Goal: Transaction & Acquisition: Purchase product/service

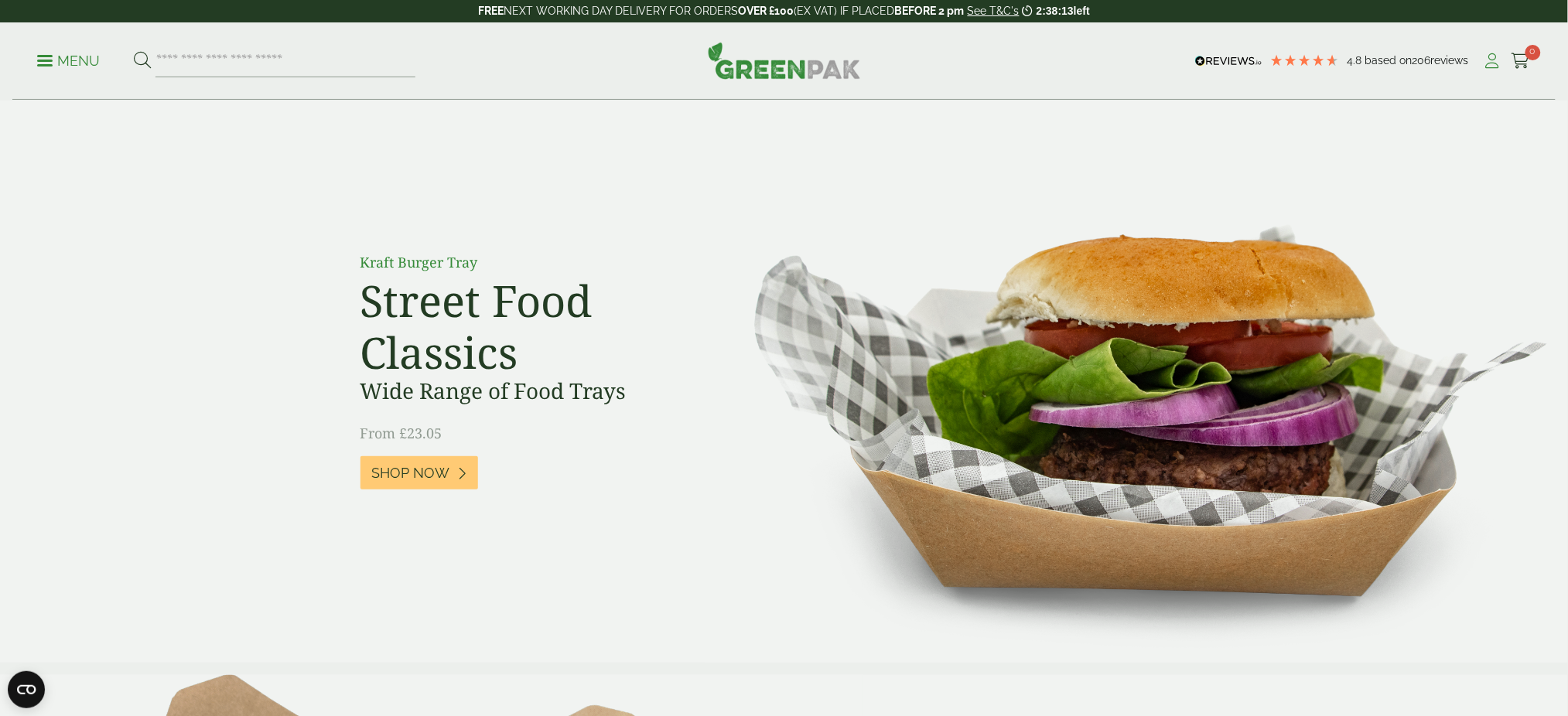
click at [1490, 56] on icon at bounding box center [1492, 62] width 19 height 15
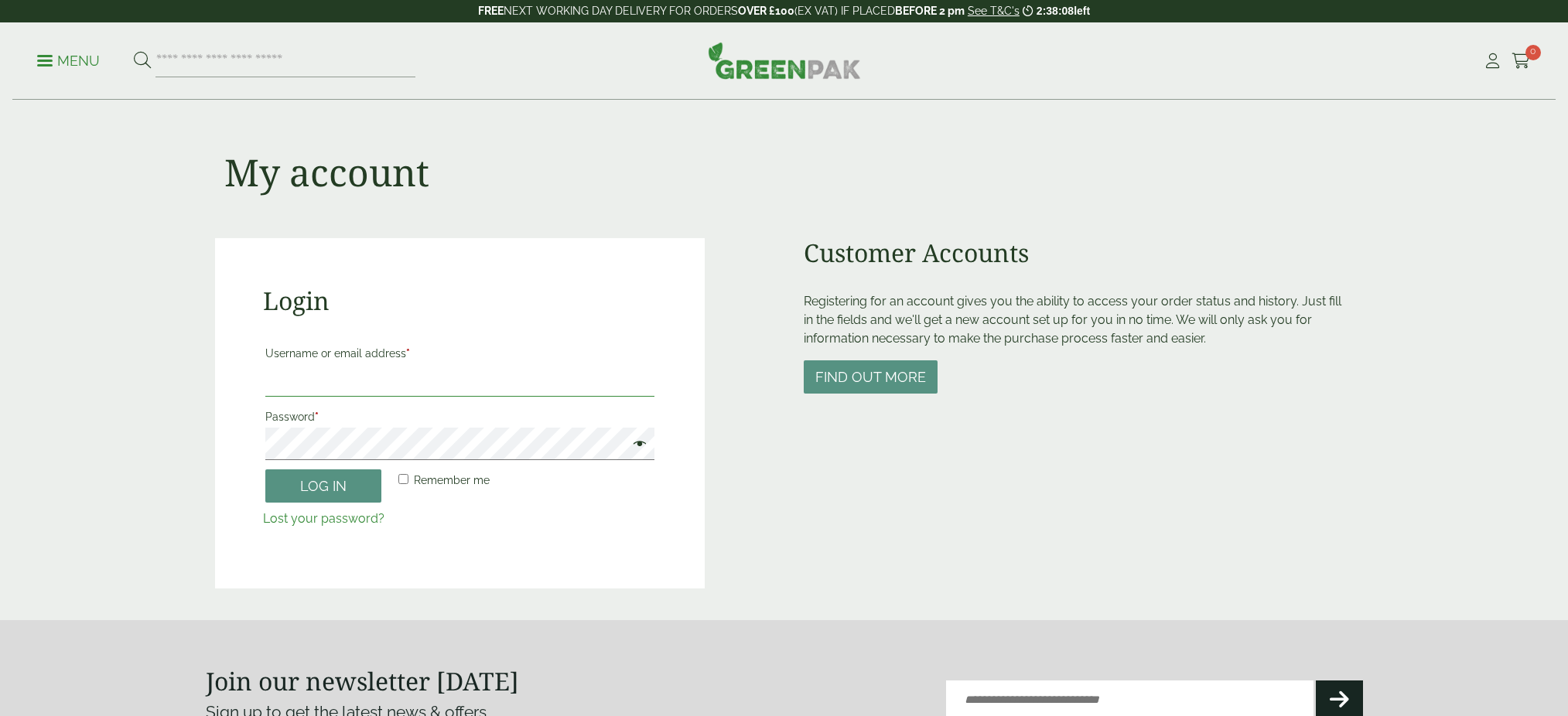
click at [487, 391] on input "Username or email address *" at bounding box center [459, 381] width 389 height 33
type input "**********"
click at [379, 495] on button "Log in" at bounding box center [323, 486] width 116 height 34
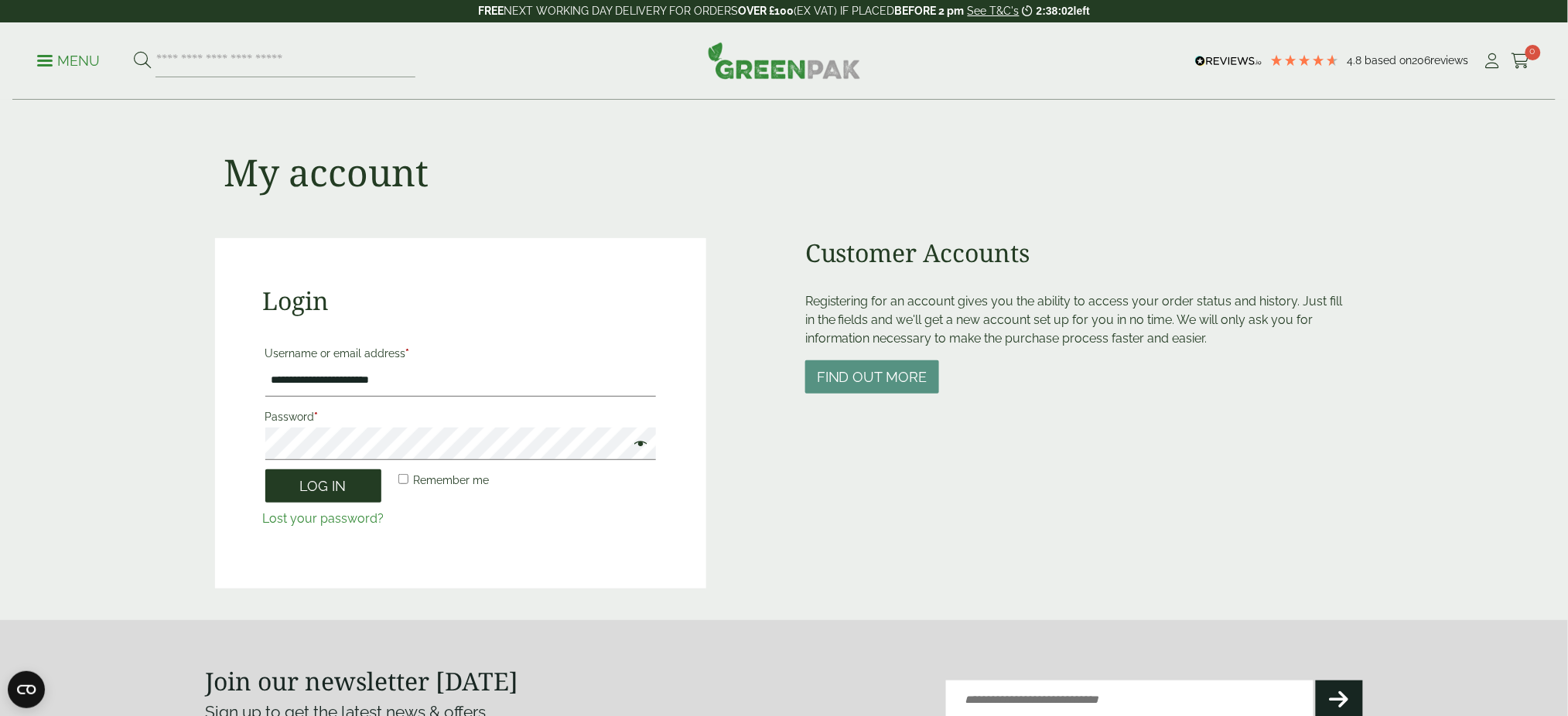
click at [327, 482] on button "Log in" at bounding box center [323, 486] width 116 height 34
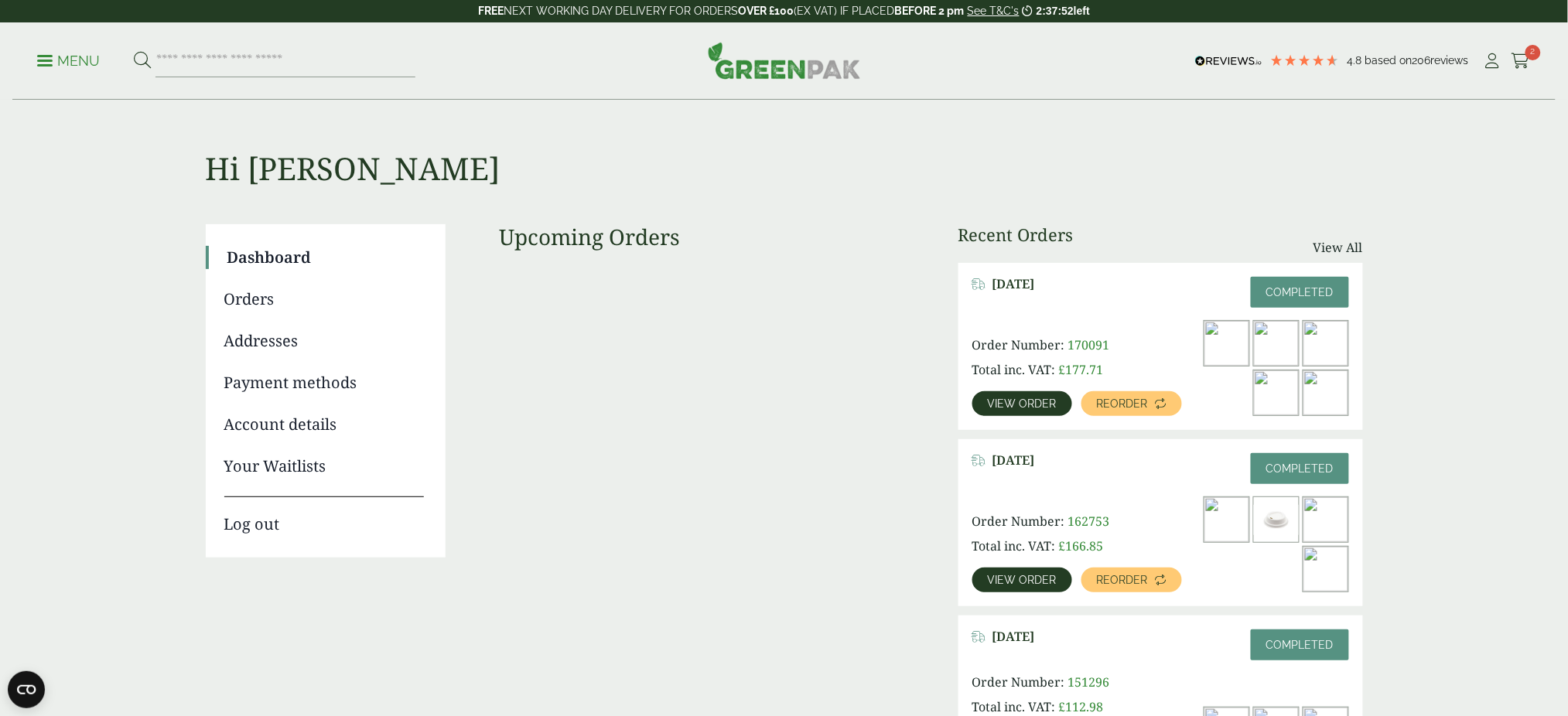
click at [45, 65] on link "Menu" at bounding box center [68, 60] width 62 height 15
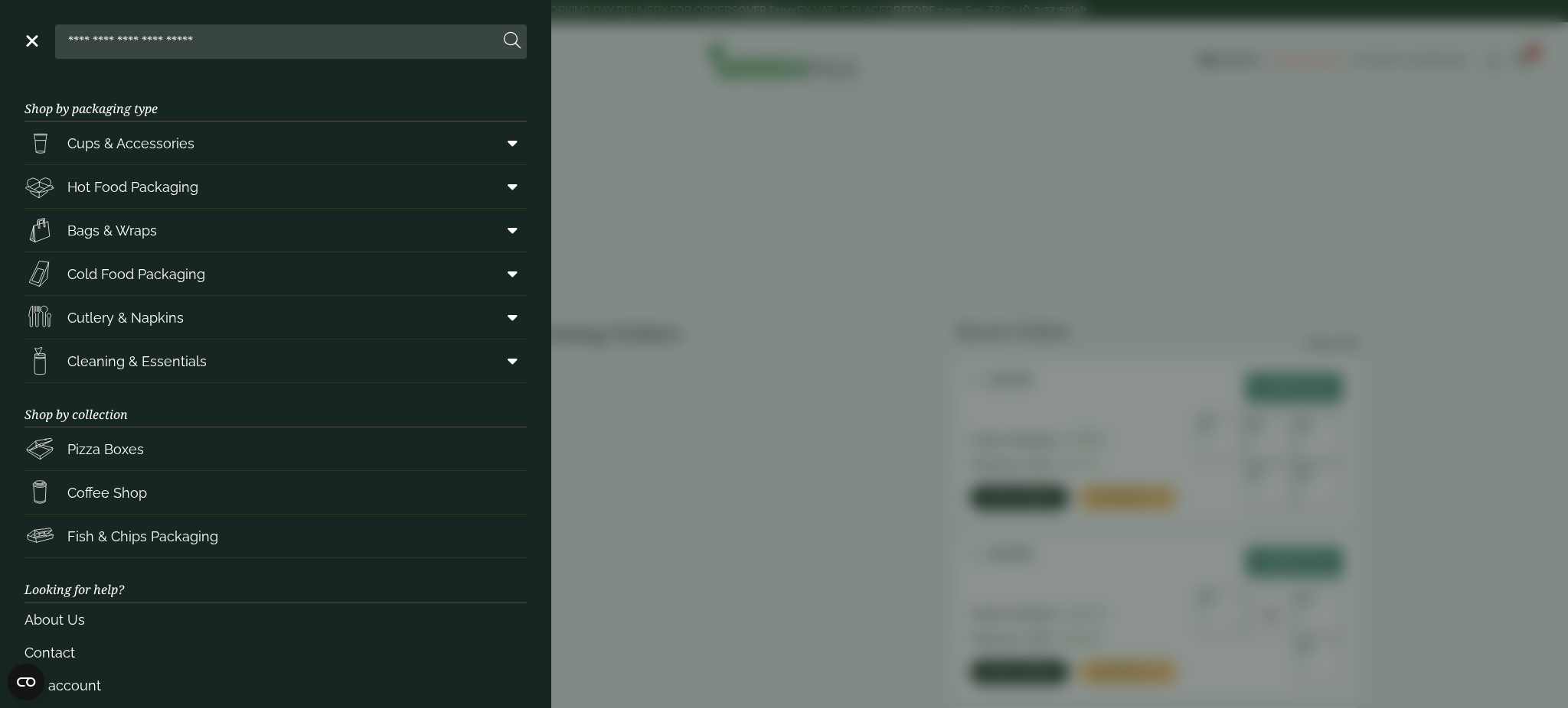
click at [45, 65] on aside "Close Shop by packaging type Cups & Accessories Hot Drink Paper Cups Smoothie C…" at bounding box center [784, 354] width 1568 height 708
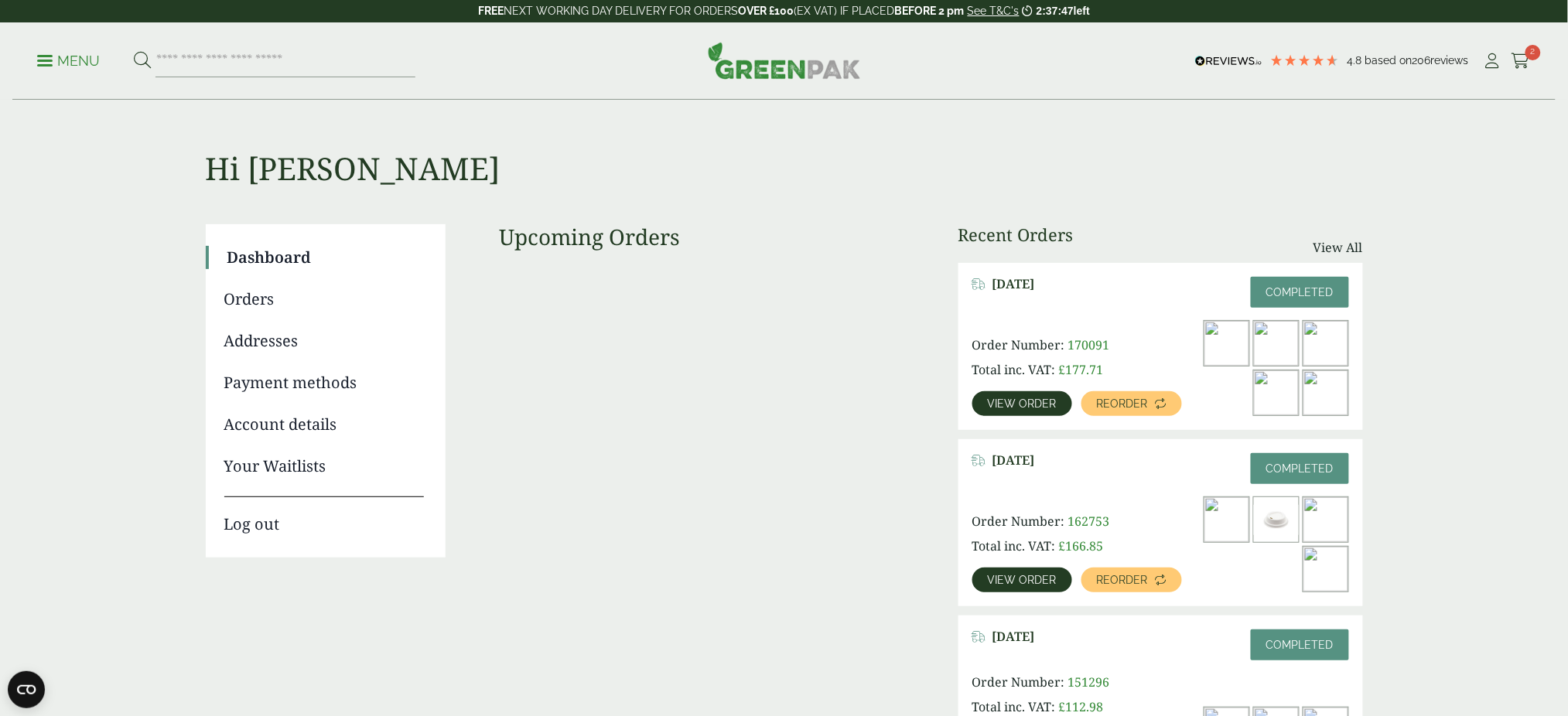
click at [45, 65] on link "Menu" at bounding box center [68, 60] width 62 height 15
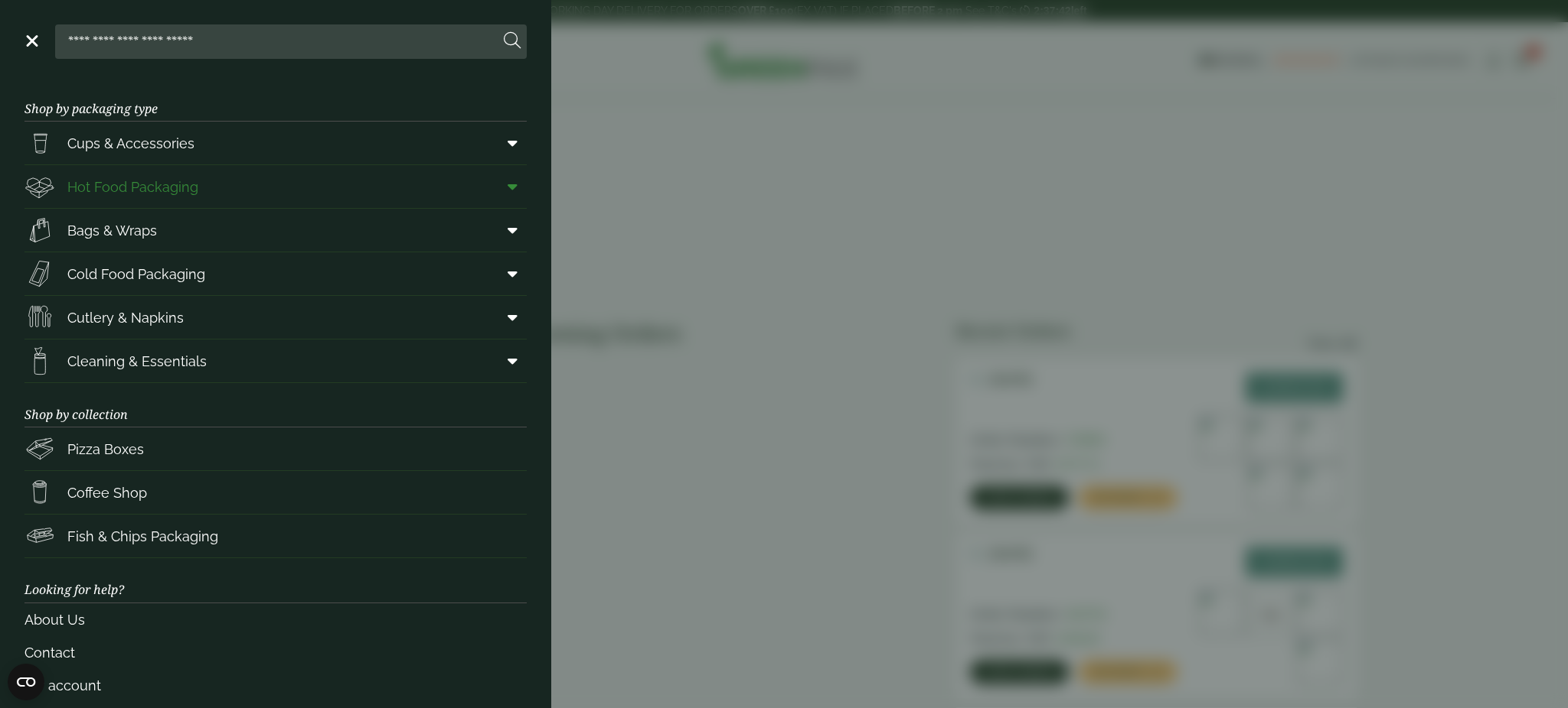
click at [172, 188] on span "Hot Food Packaging" at bounding box center [133, 187] width 131 height 21
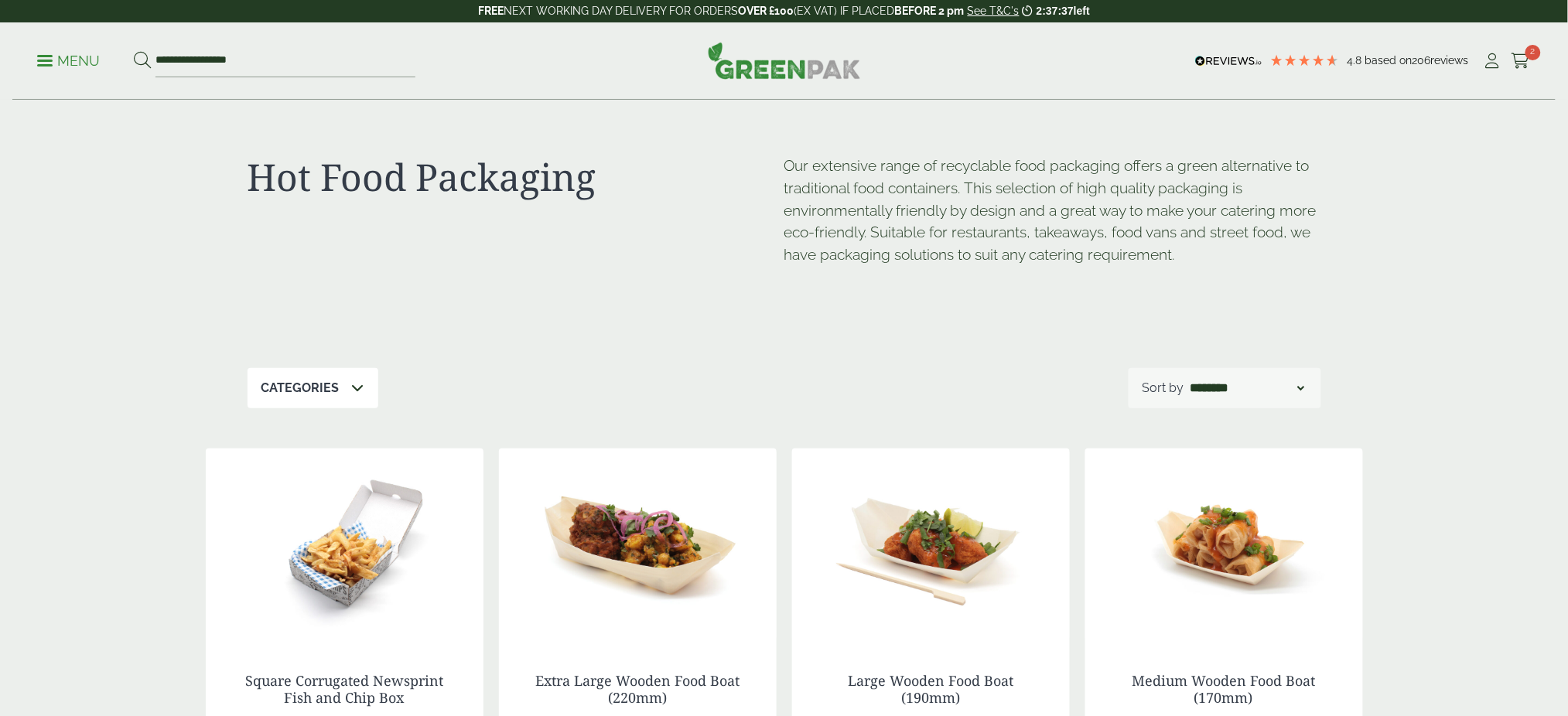
click at [341, 386] on div "Categories" at bounding box center [313, 388] width 131 height 40
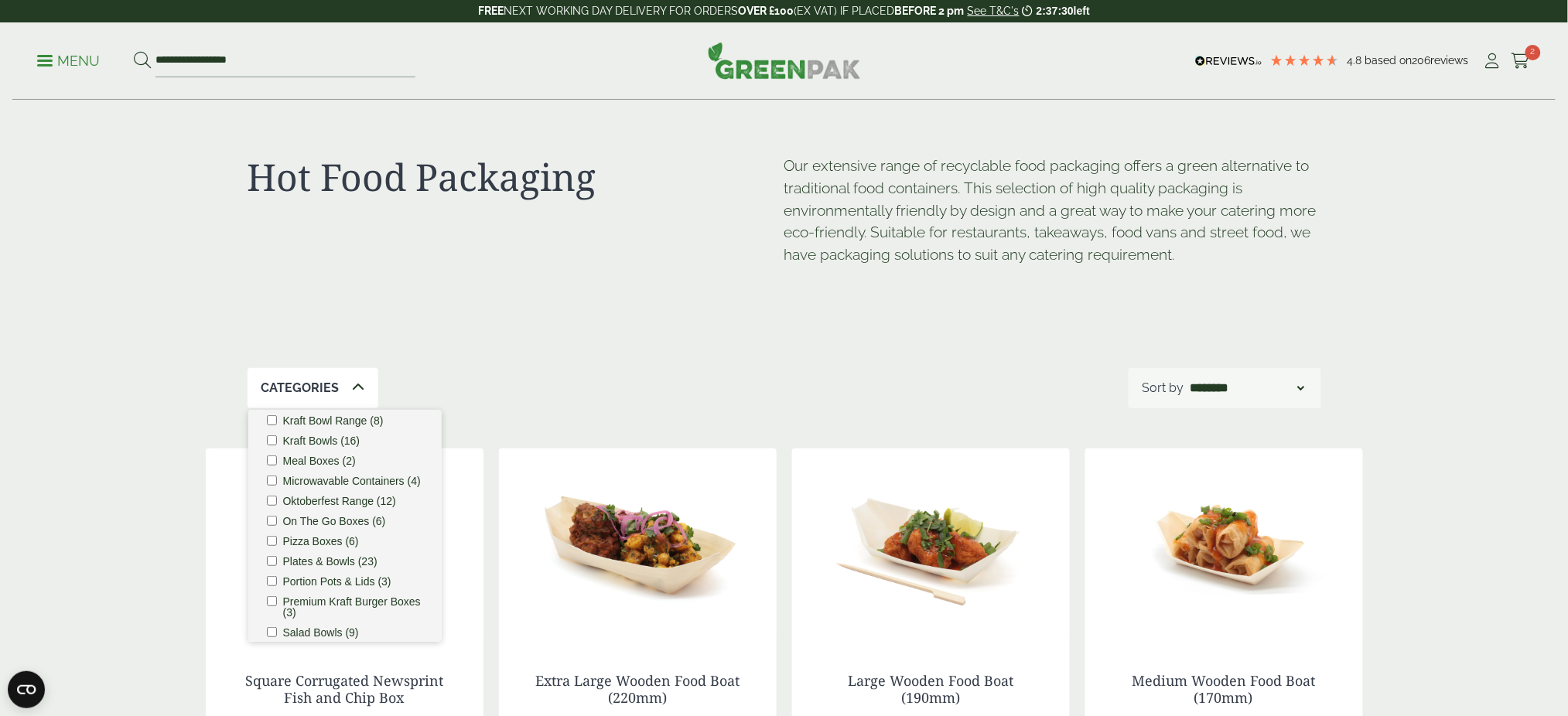
scroll to position [379, 0]
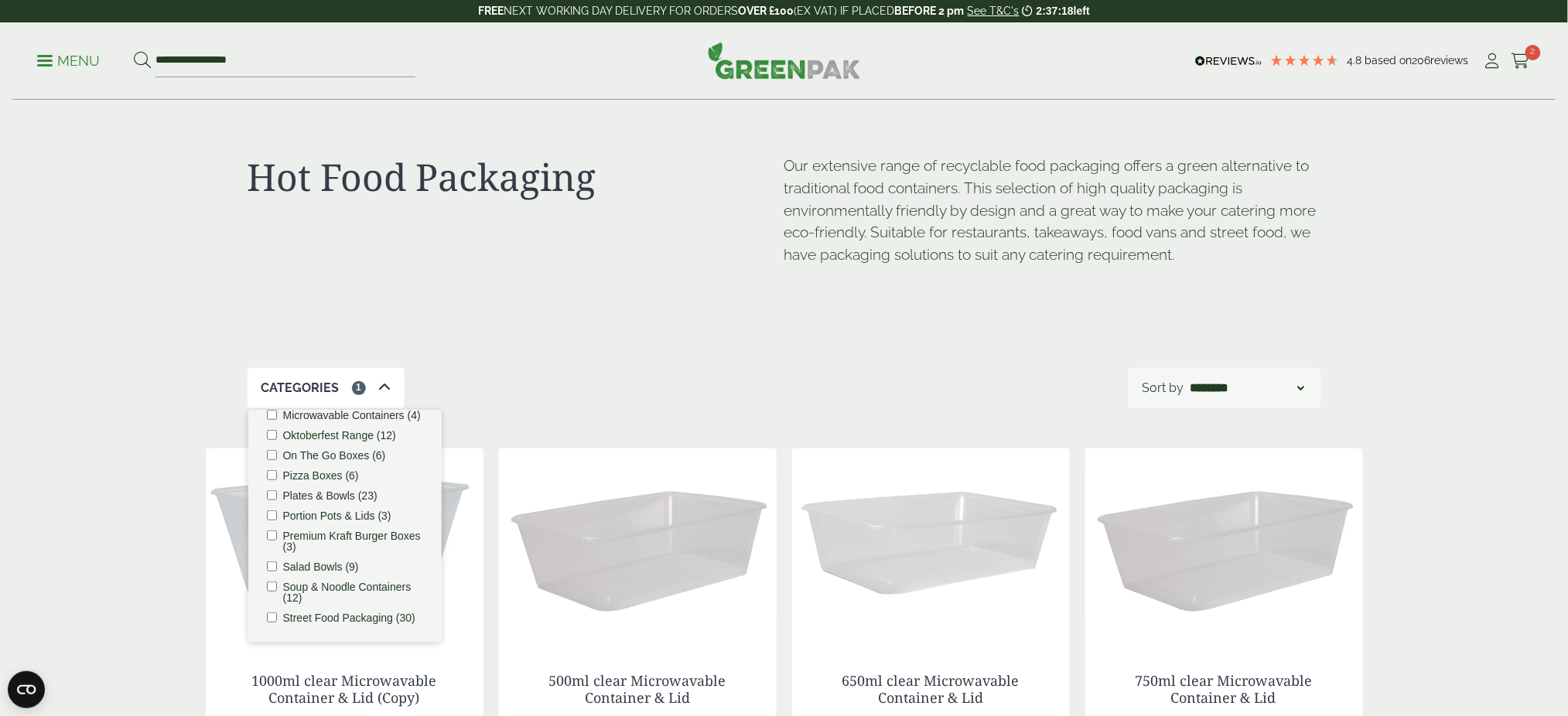
scroll to position [506, 0]
click at [295, 510] on label "Portion Pots & Lids (3)" at bounding box center [337, 515] width 109 height 11
click at [278, 510] on li "Portion Pots & Lids (3)" at bounding box center [345, 515] width 157 height 11
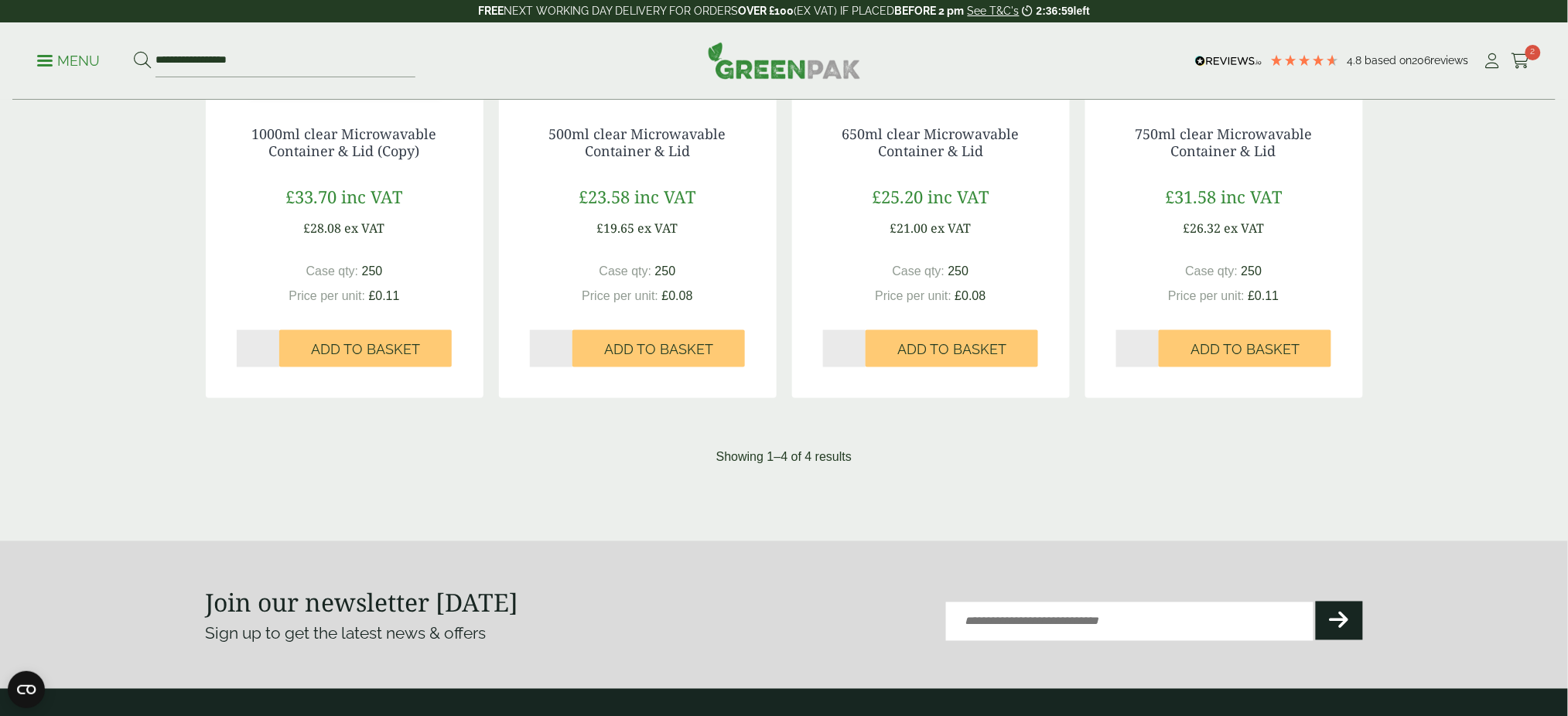
scroll to position [0, 0]
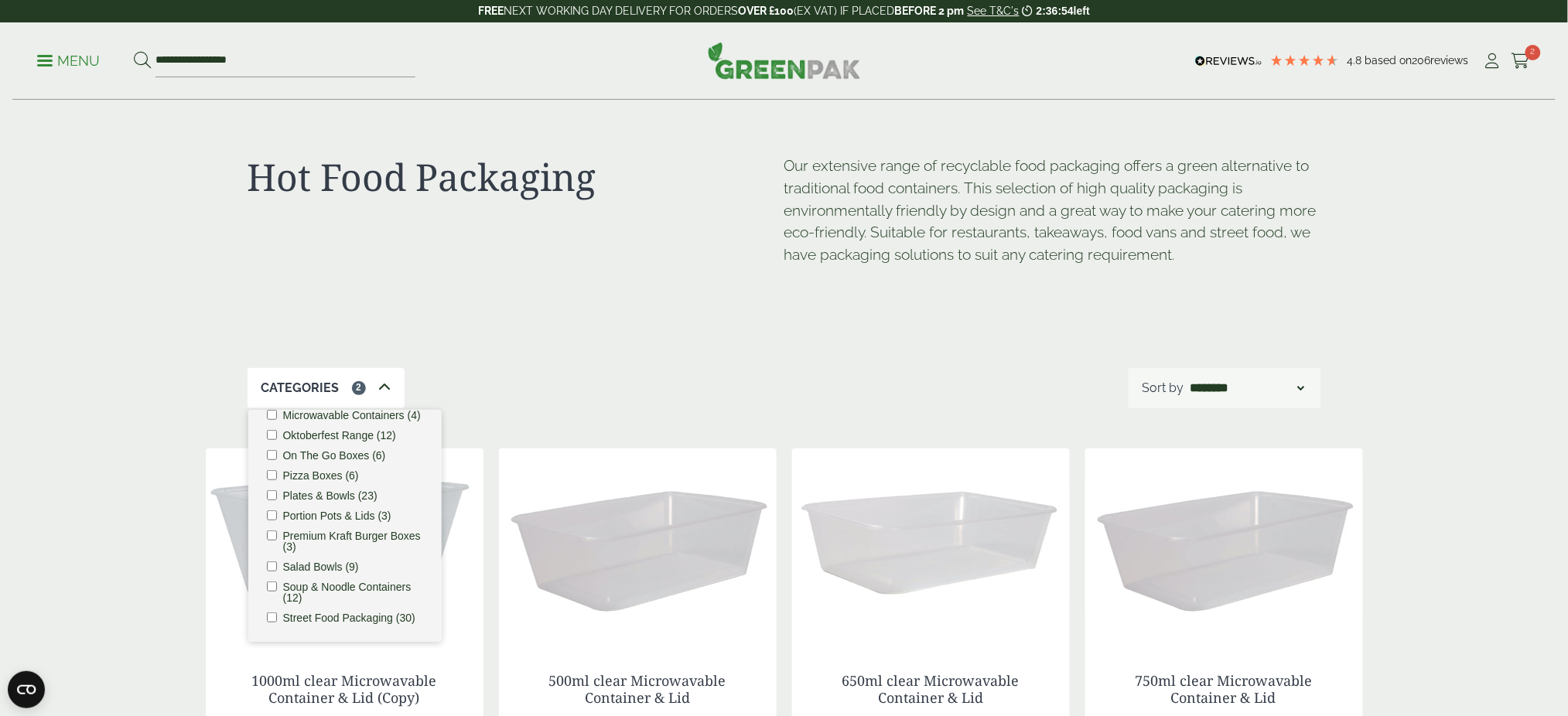
click at [314, 510] on label "Portion Pots & Lids (3)" at bounding box center [337, 515] width 109 height 11
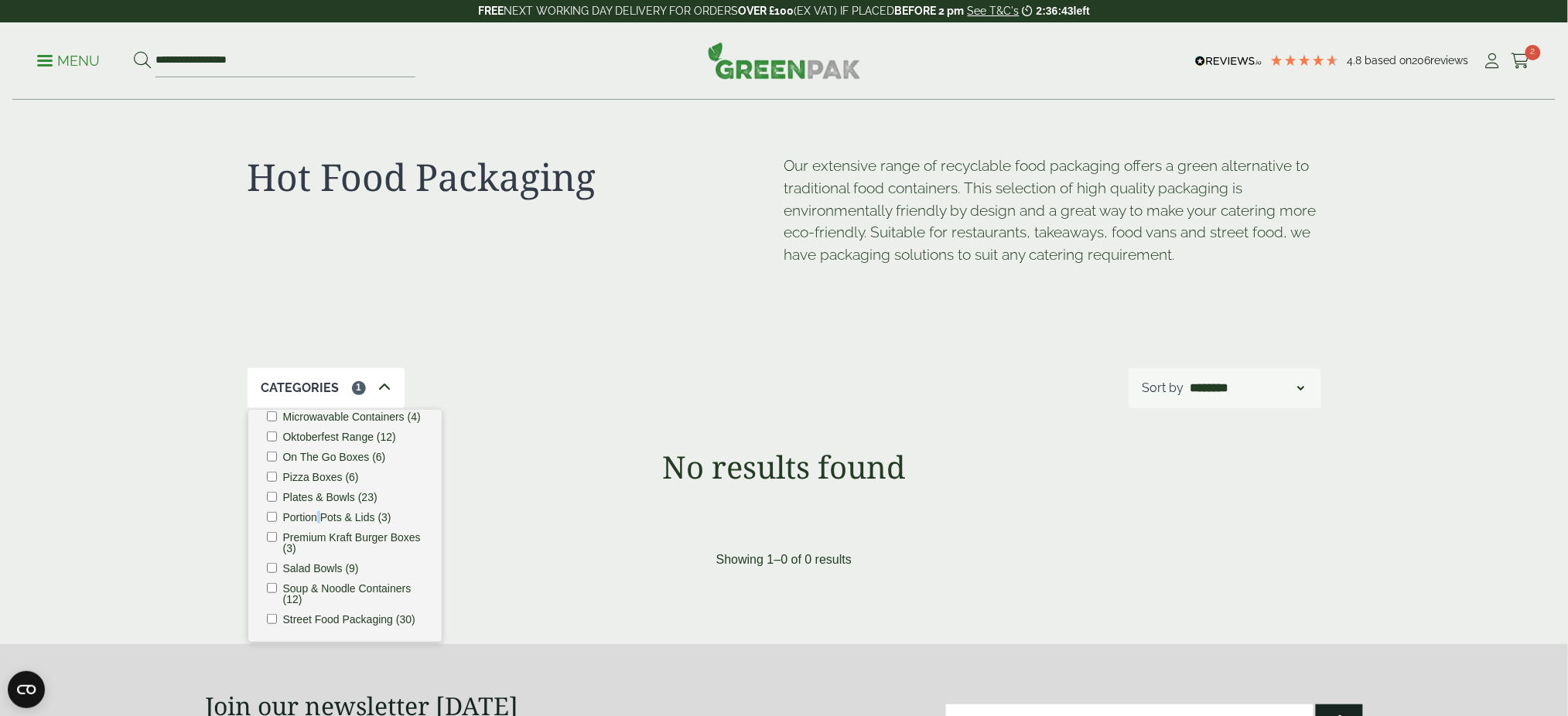
scroll to position [446, 0]
click at [280, 522] on li "Portion Pots & Lids (3)" at bounding box center [345, 515] width 157 height 11
click at [277, 581] on li "Soup & Noodle Containers (12)" at bounding box center [345, 592] width 157 height 22
click at [1300, 380] on select "**********" at bounding box center [1247, 387] width 120 height 18
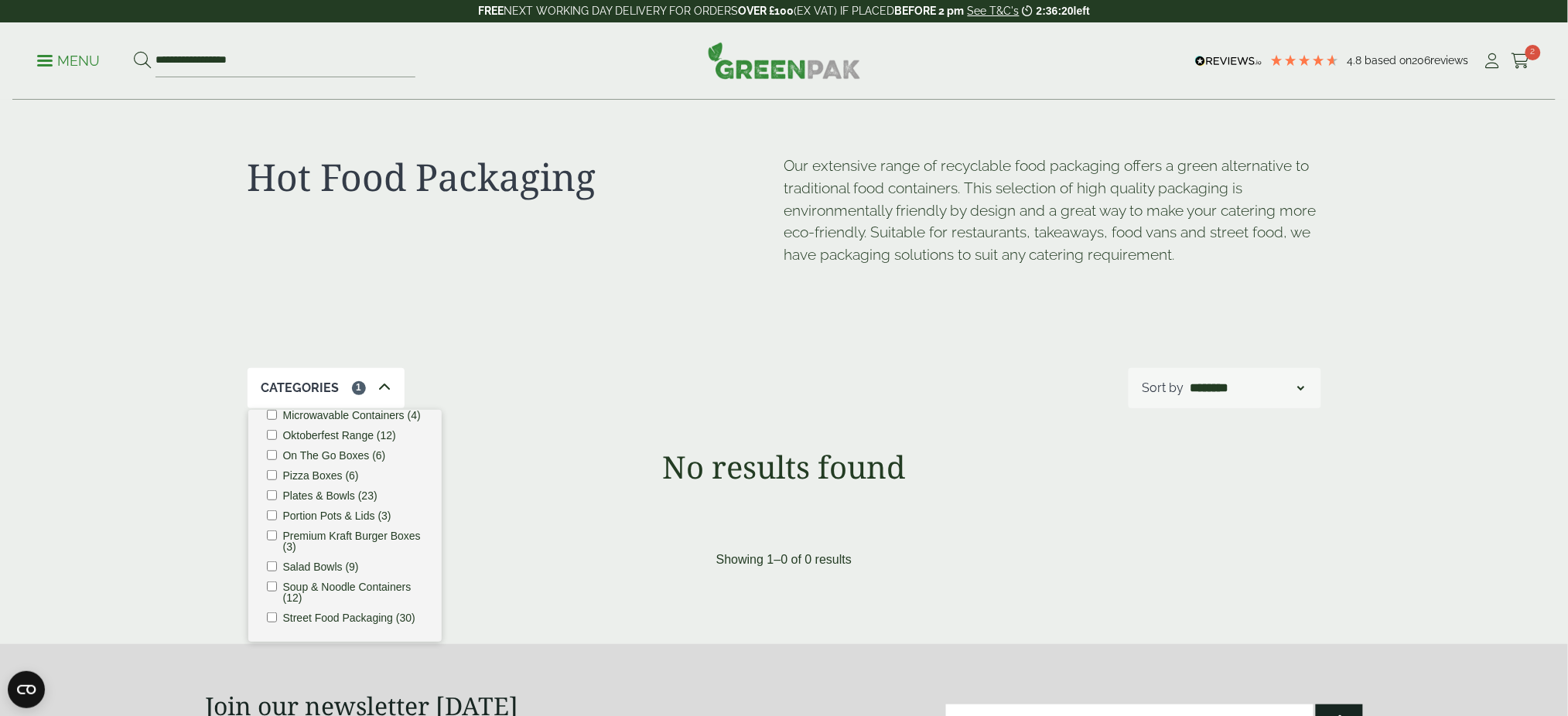
select select "*********"
click at [1188, 379] on select "**********" at bounding box center [1247, 387] width 120 height 18
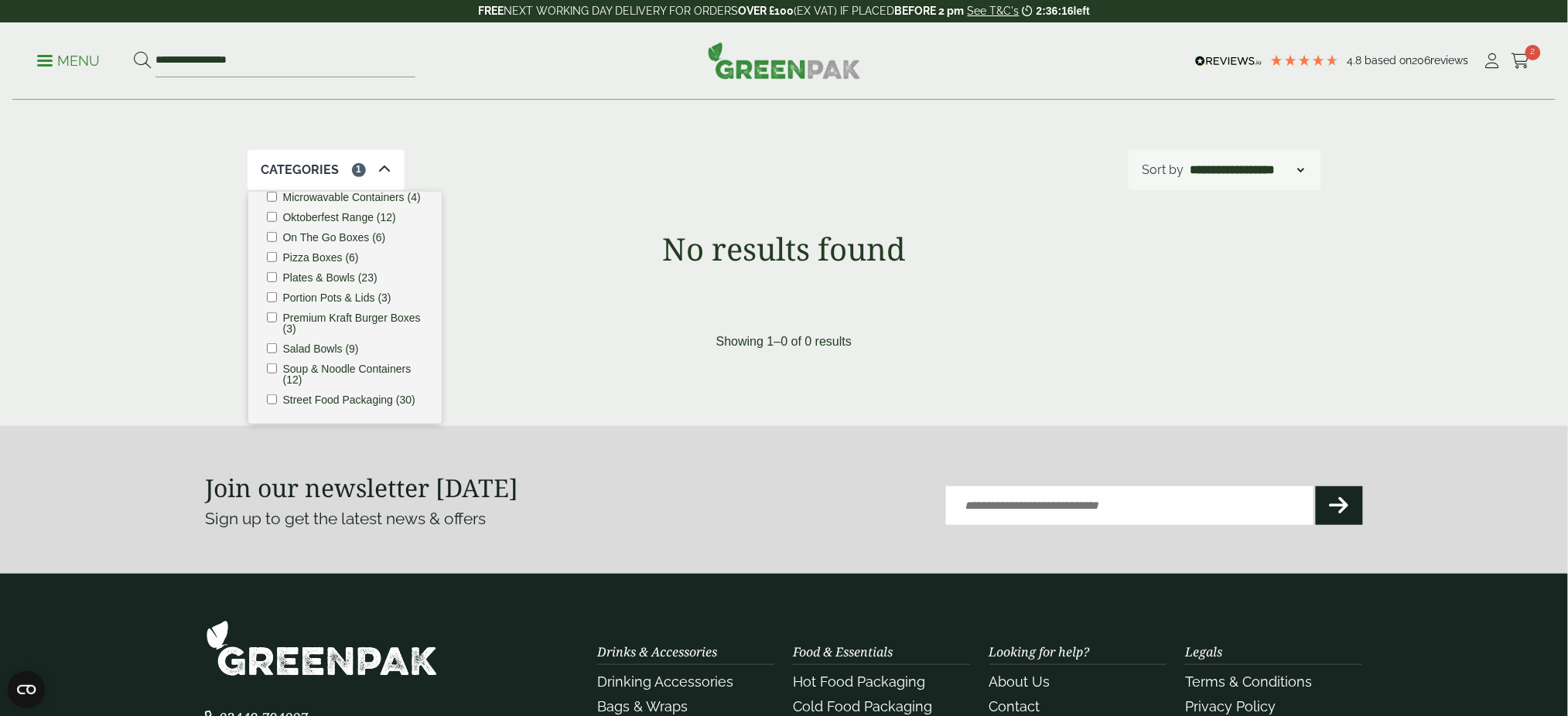
scroll to position [270, 0]
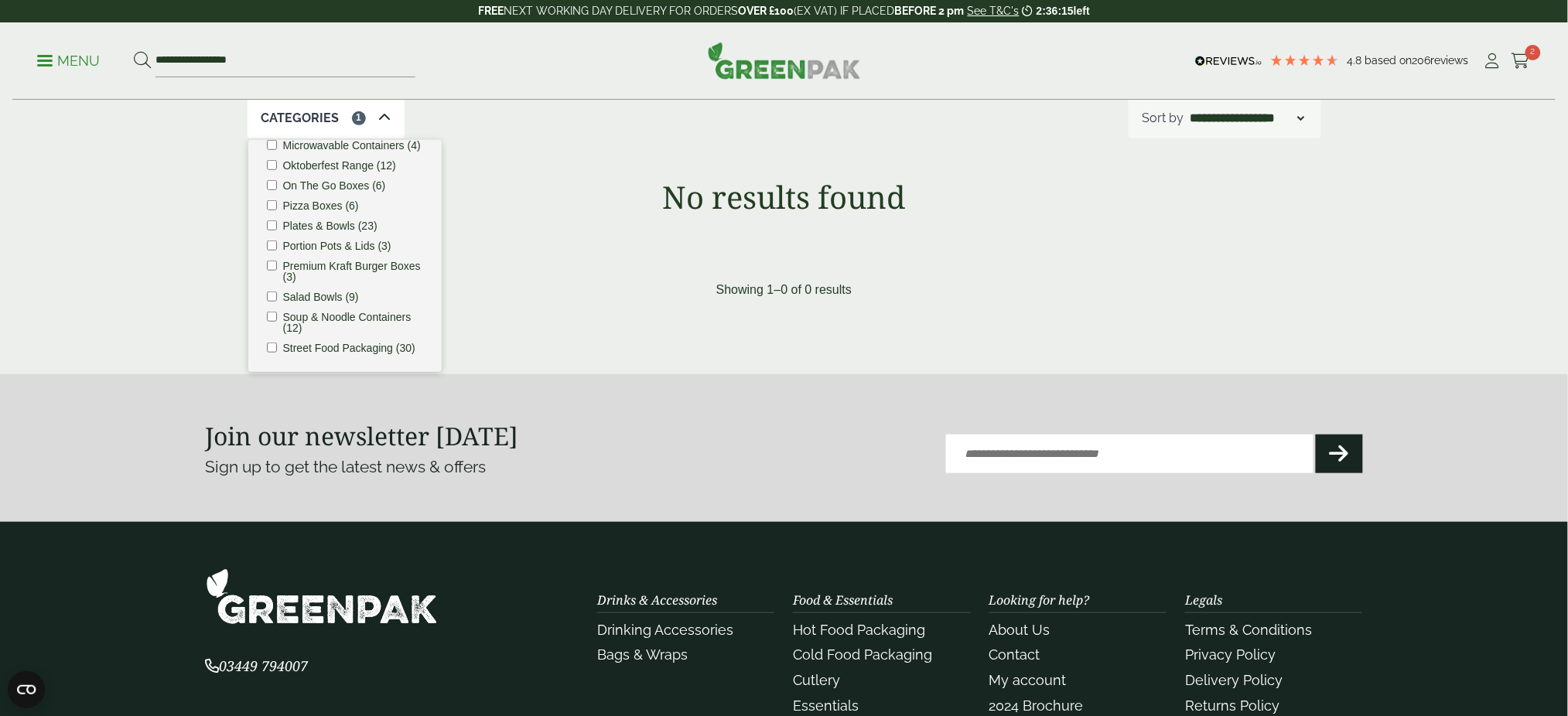
click at [337, 343] on label "Street Food Packaging (30)" at bounding box center [350, 348] width 133 height 11
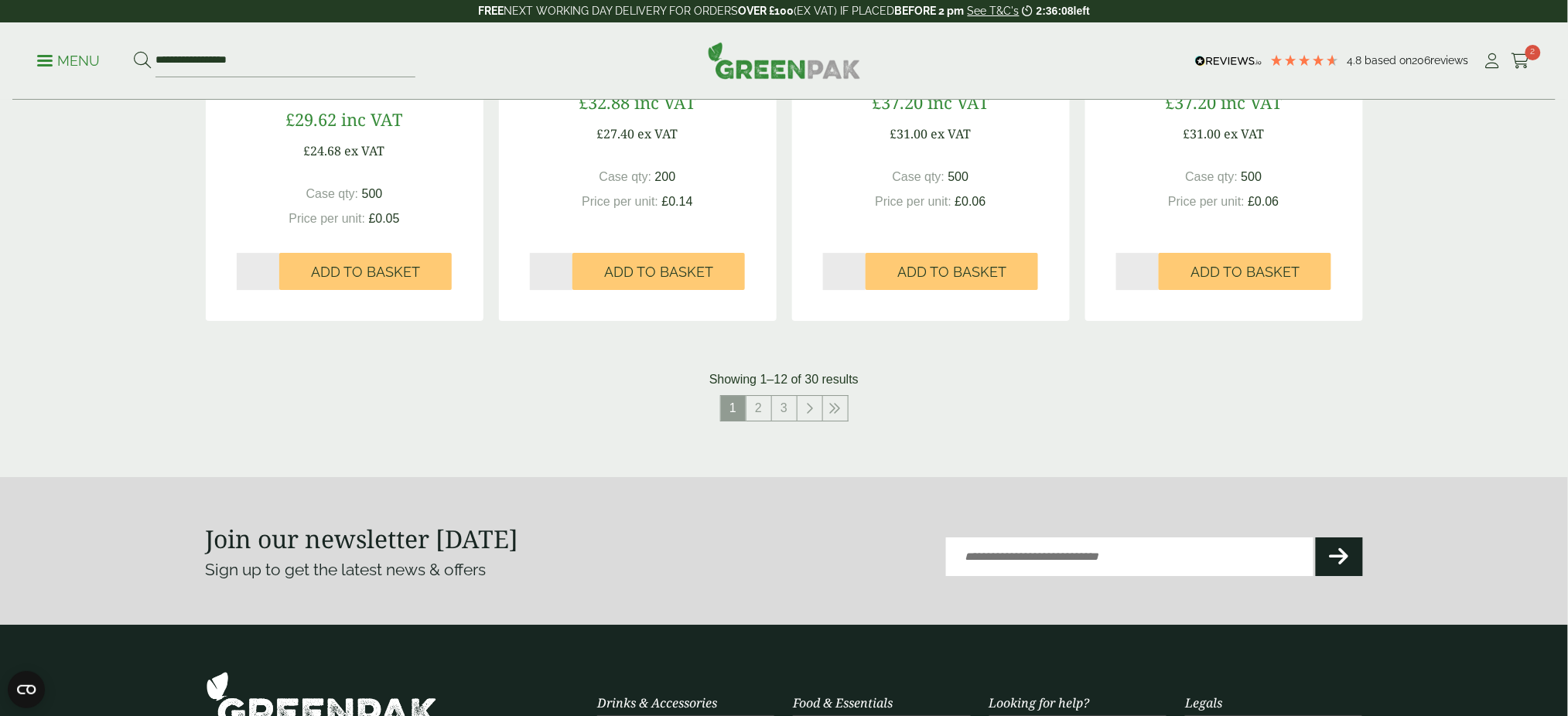
scroll to position [0, 0]
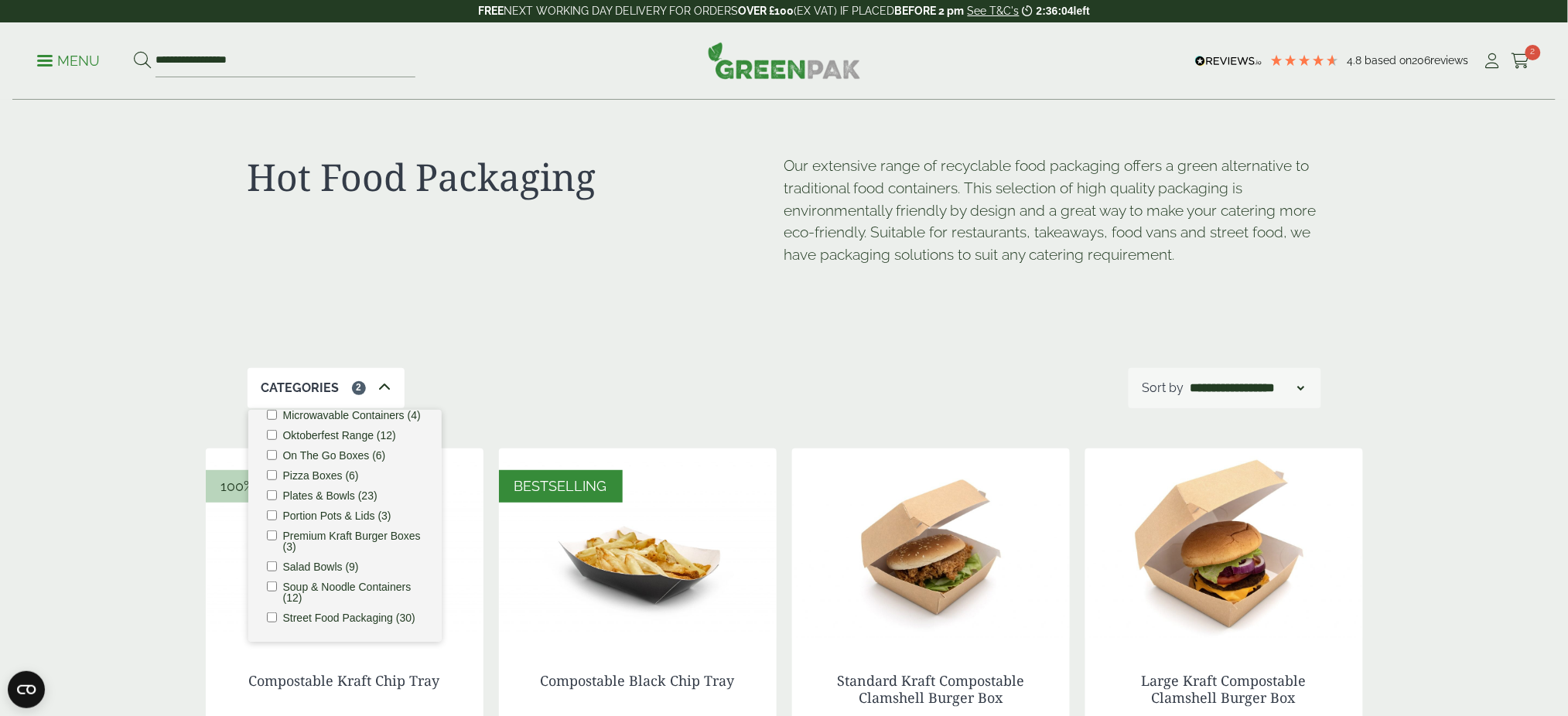
click at [265, 483] on ul "Bagasse (22) Baguette Trays (2) Bestsellers (29) Burger Boxes (10) Carry Packs …" at bounding box center [344, 526] width 193 height 232
click at [268, 569] on ul "Bagasse (22) Baguette Trays (2) Bestsellers (29) Burger Boxes (10) Carry Packs …" at bounding box center [344, 526] width 193 height 232
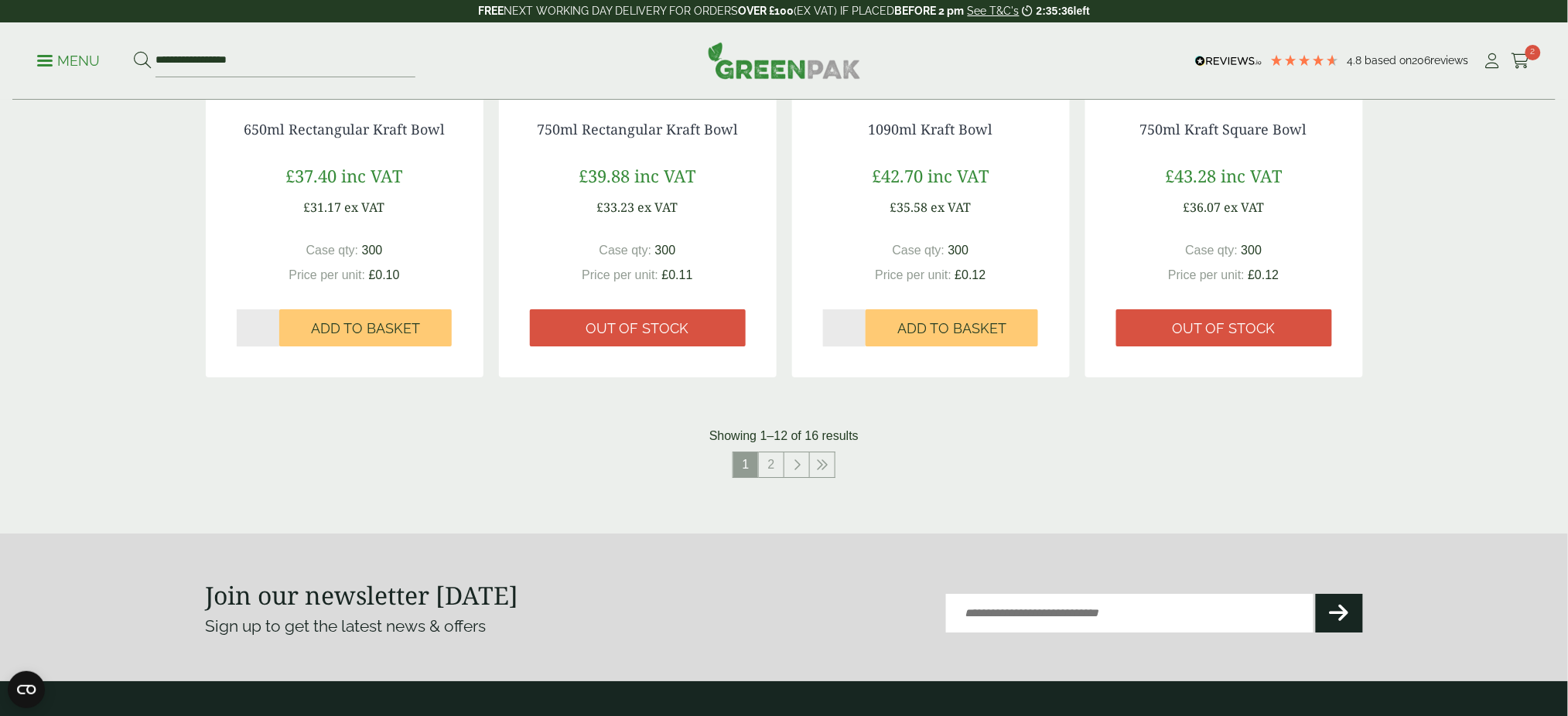
scroll to position [1414, 0]
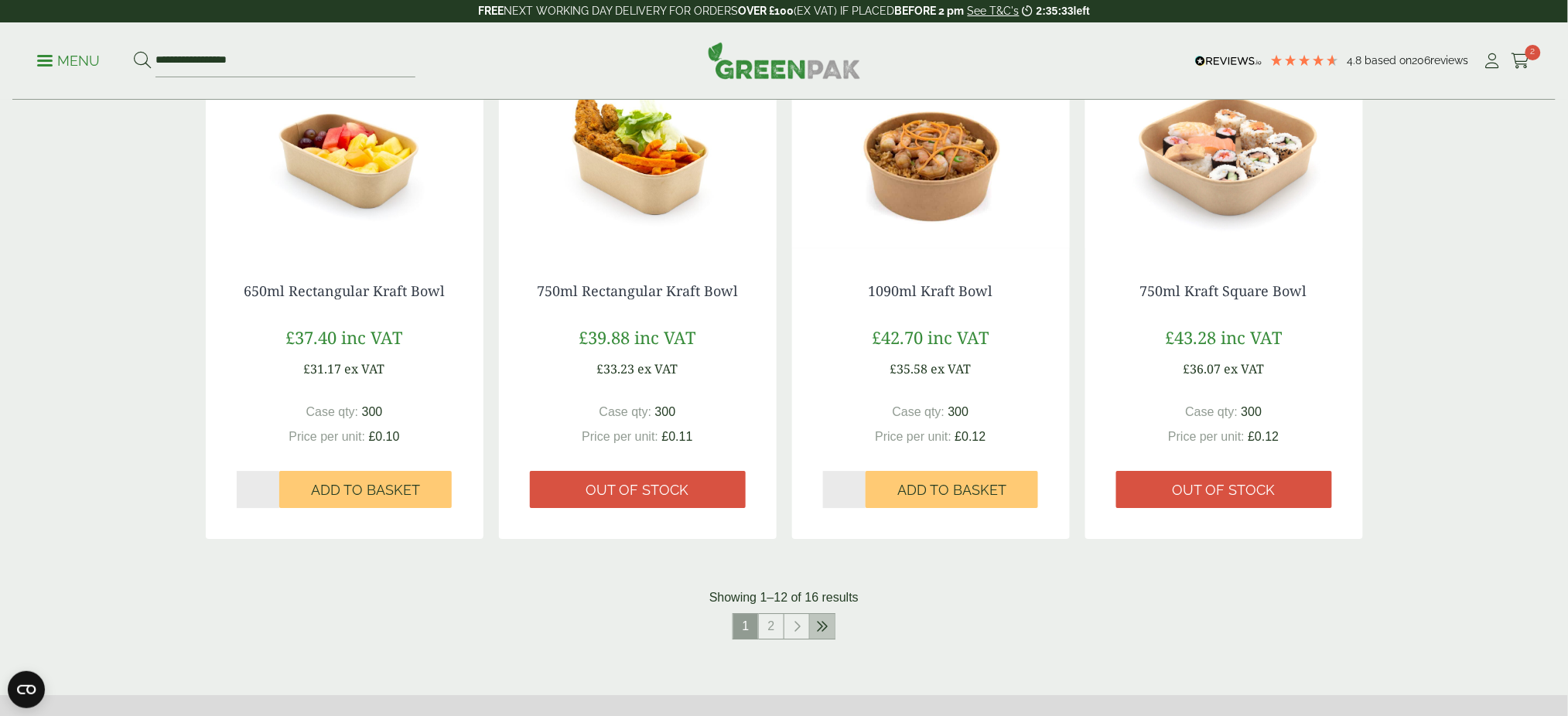
click at [822, 625] on icon at bounding box center [821, 627] width 12 height 12
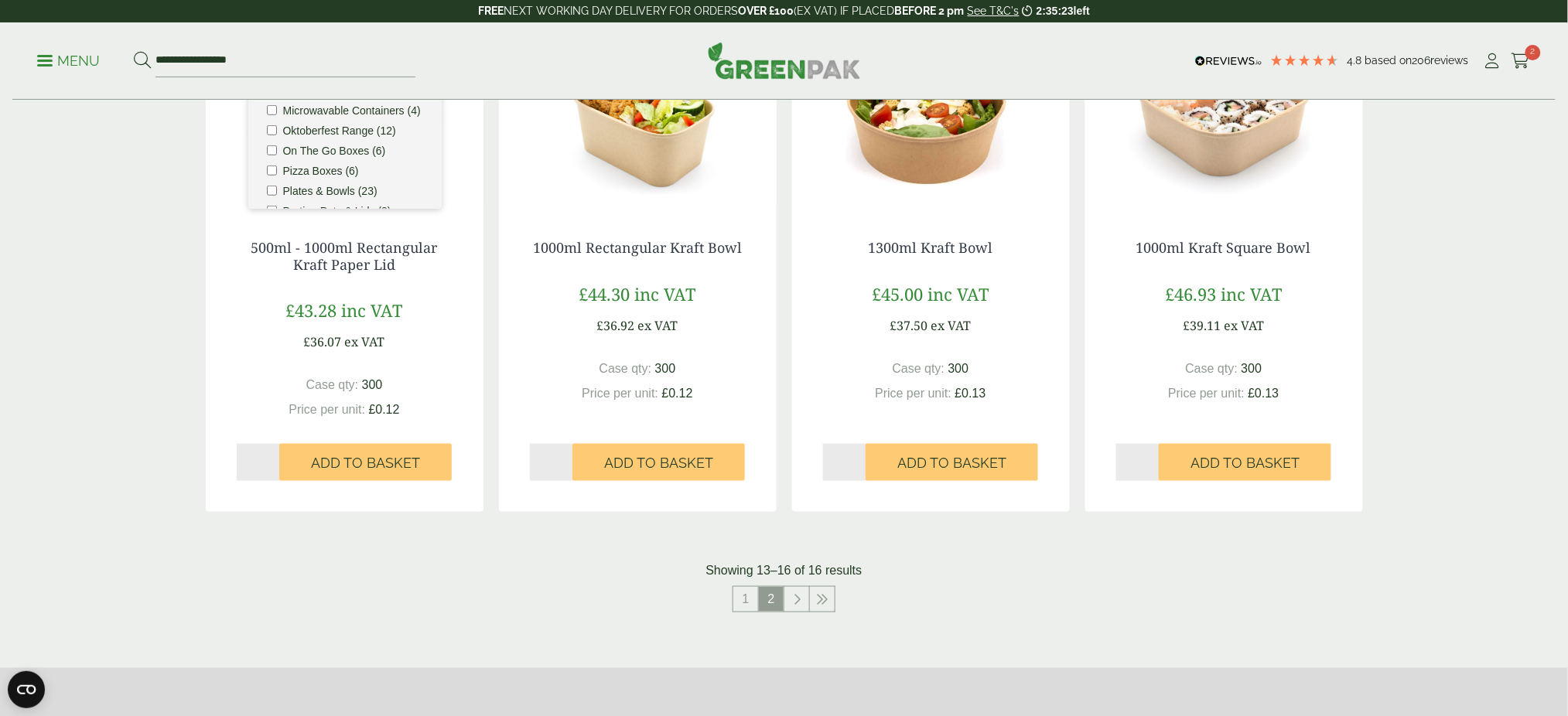
scroll to position [528, 0]
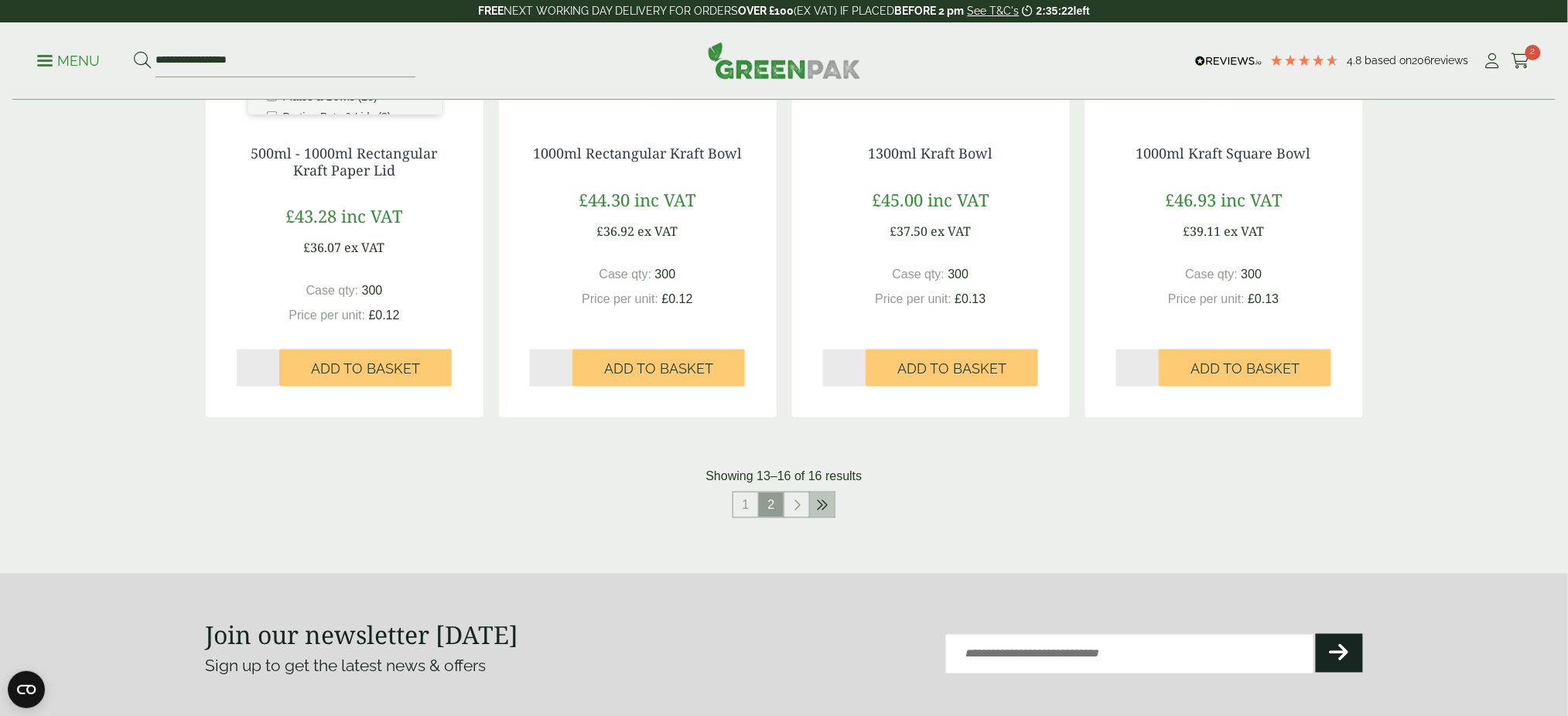
click at [812, 495] on link at bounding box center [822, 506] width 25 height 25
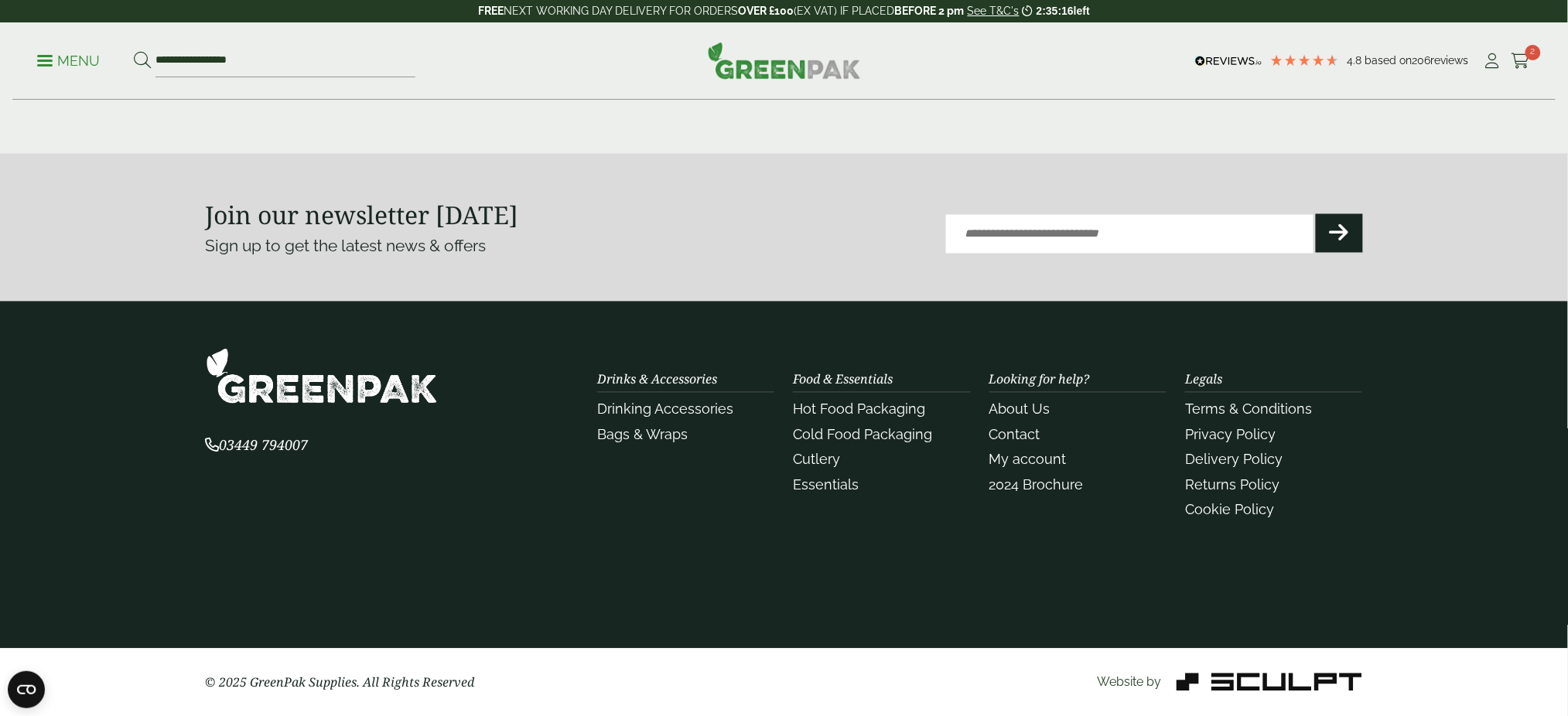
scroll to position [0, 0]
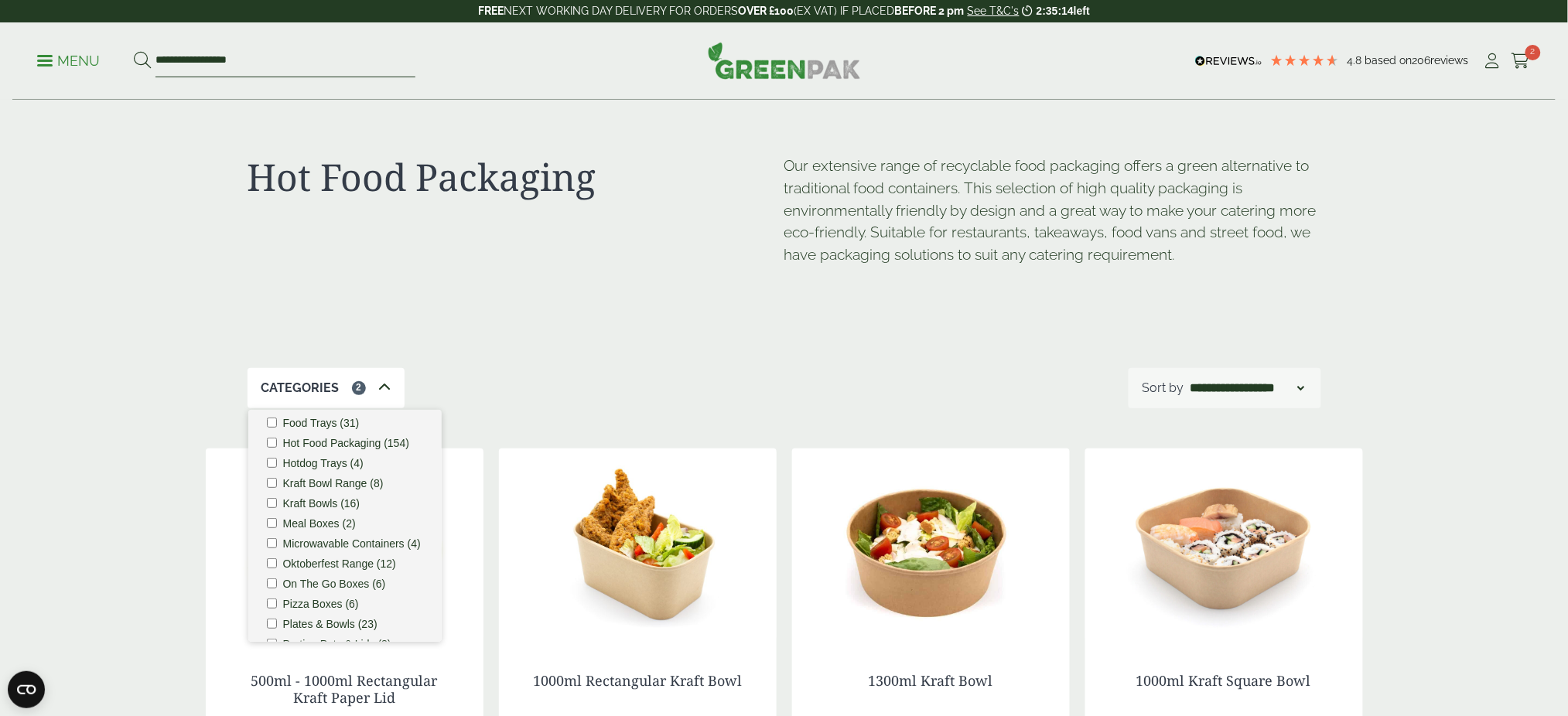
click at [188, 60] on input "**********" at bounding box center [285, 62] width 259 height 33
click at [359, 59] on input "**********" at bounding box center [285, 62] width 259 height 33
type input "*"
type input "*****"
click at [134, 51] on button at bounding box center [142, 61] width 17 height 20
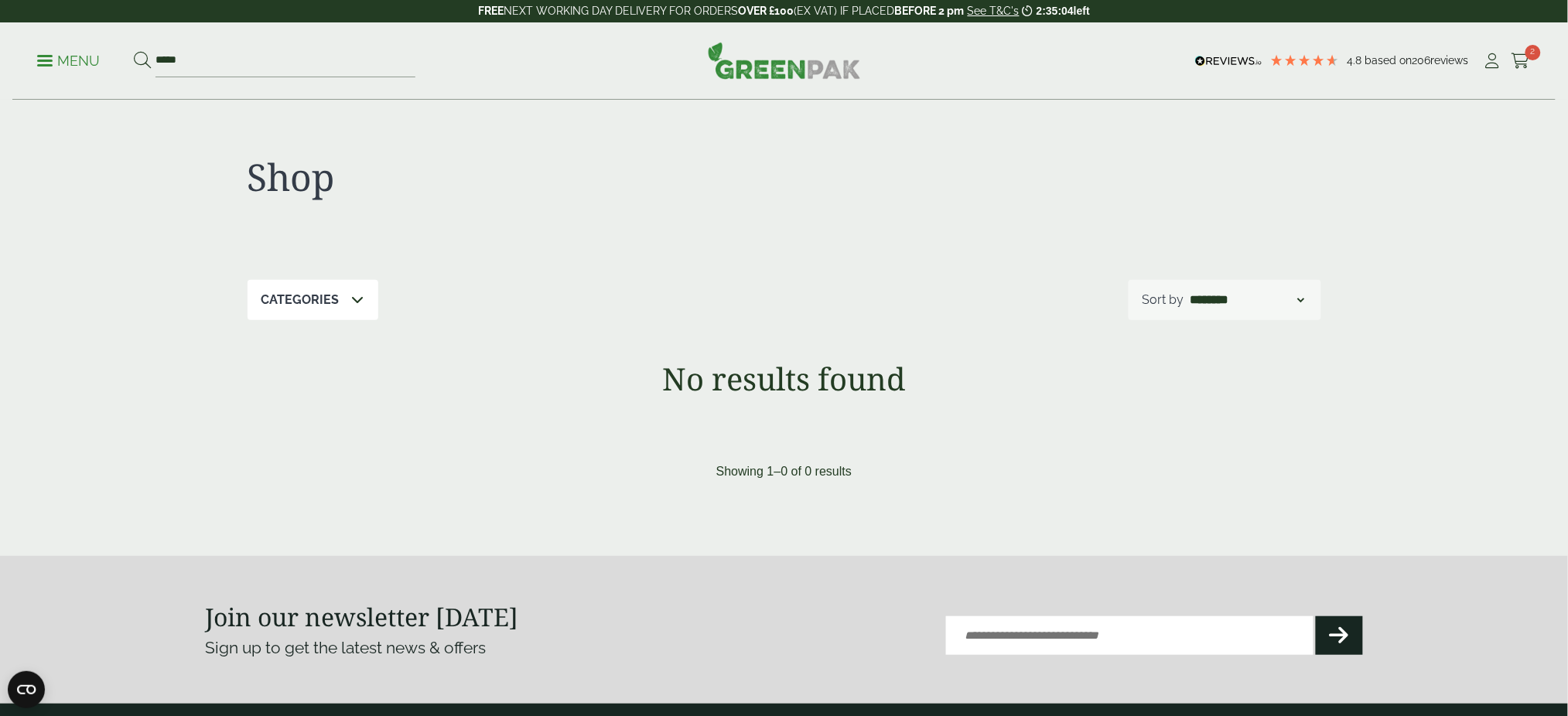
click at [45, 56] on link "Menu" at bounding box center [68, 60] width 62 height 15
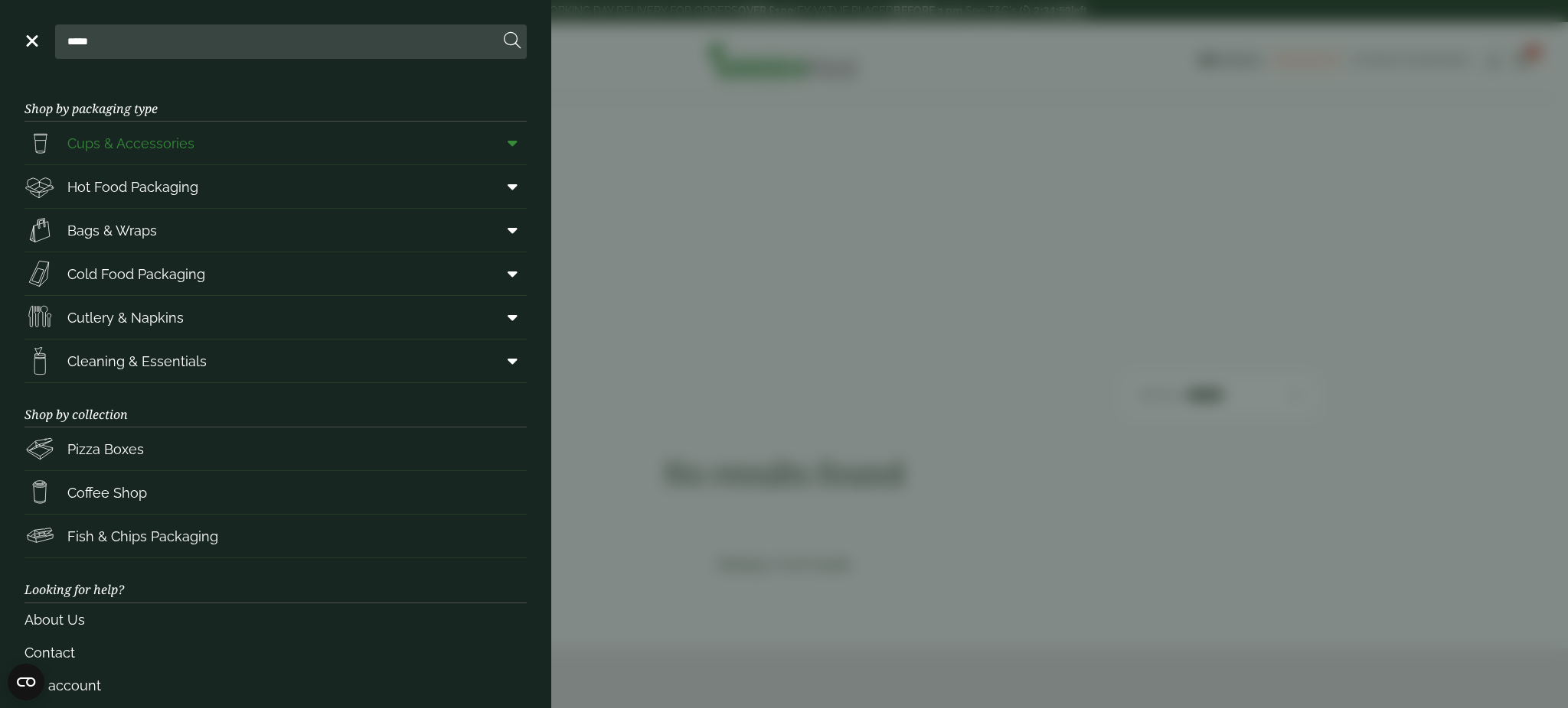
click at [493, 134] on span at bounding box center [510, 143] width 34 height 29
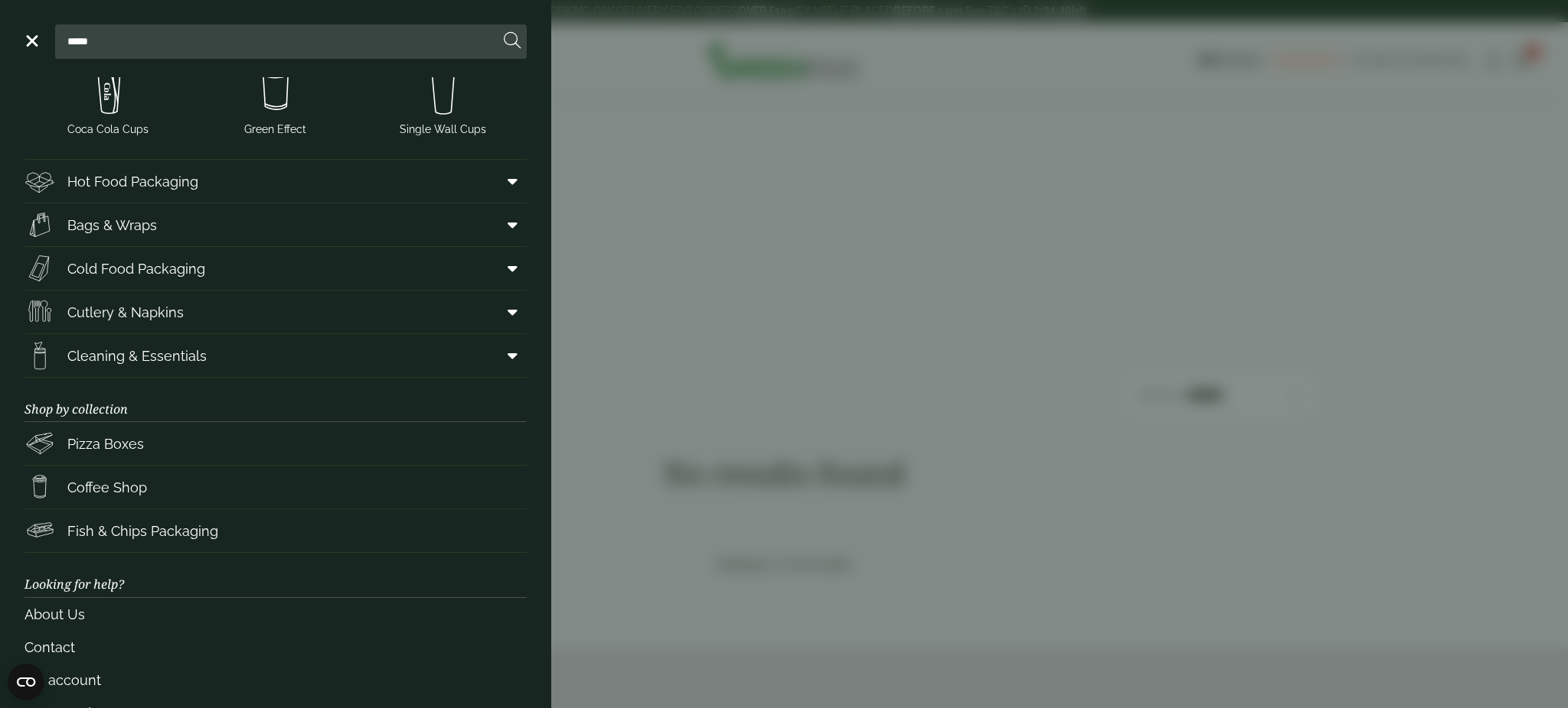
scroll to position [414, 0]
click at [493, 171] on span at bounding box center [510, 179] width 34 height 29
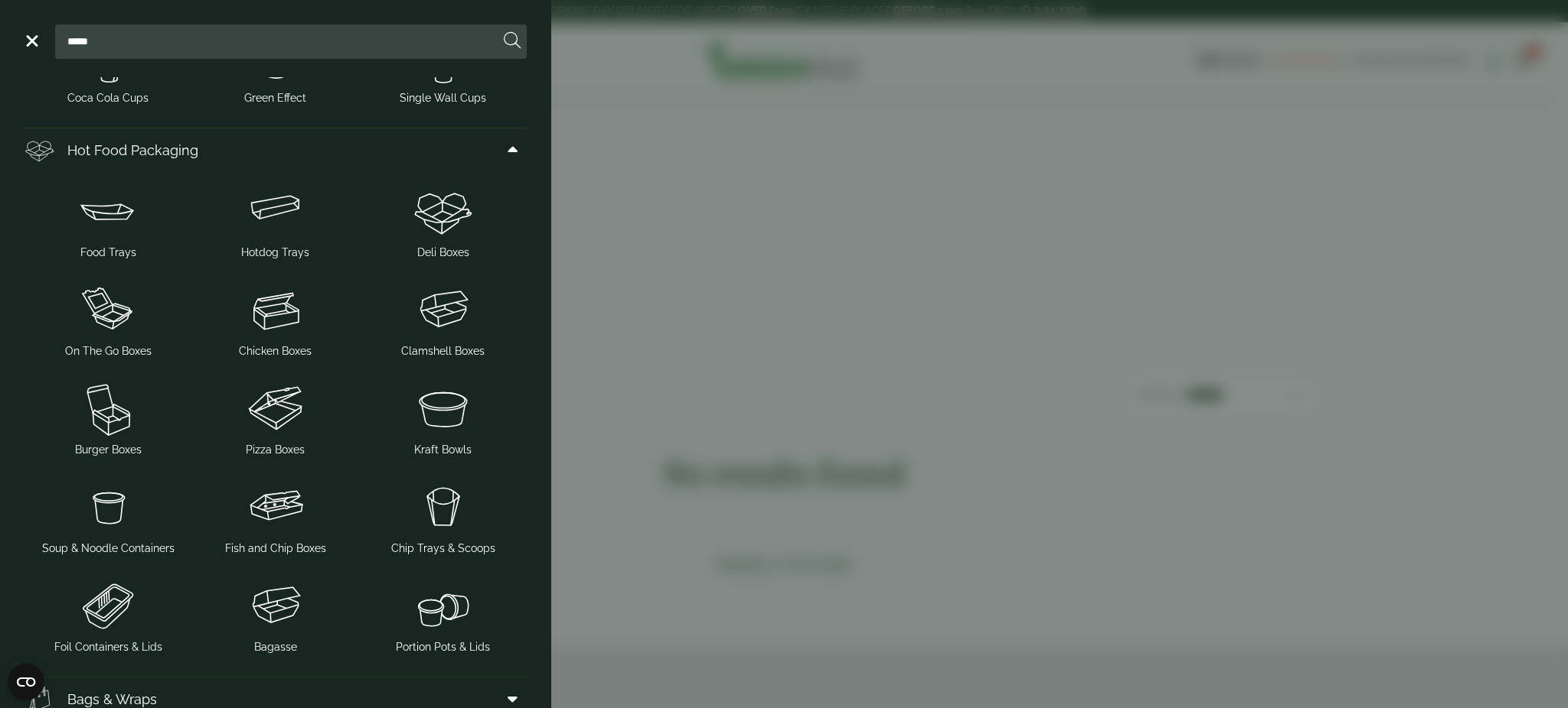
scroll to position [471, 0]
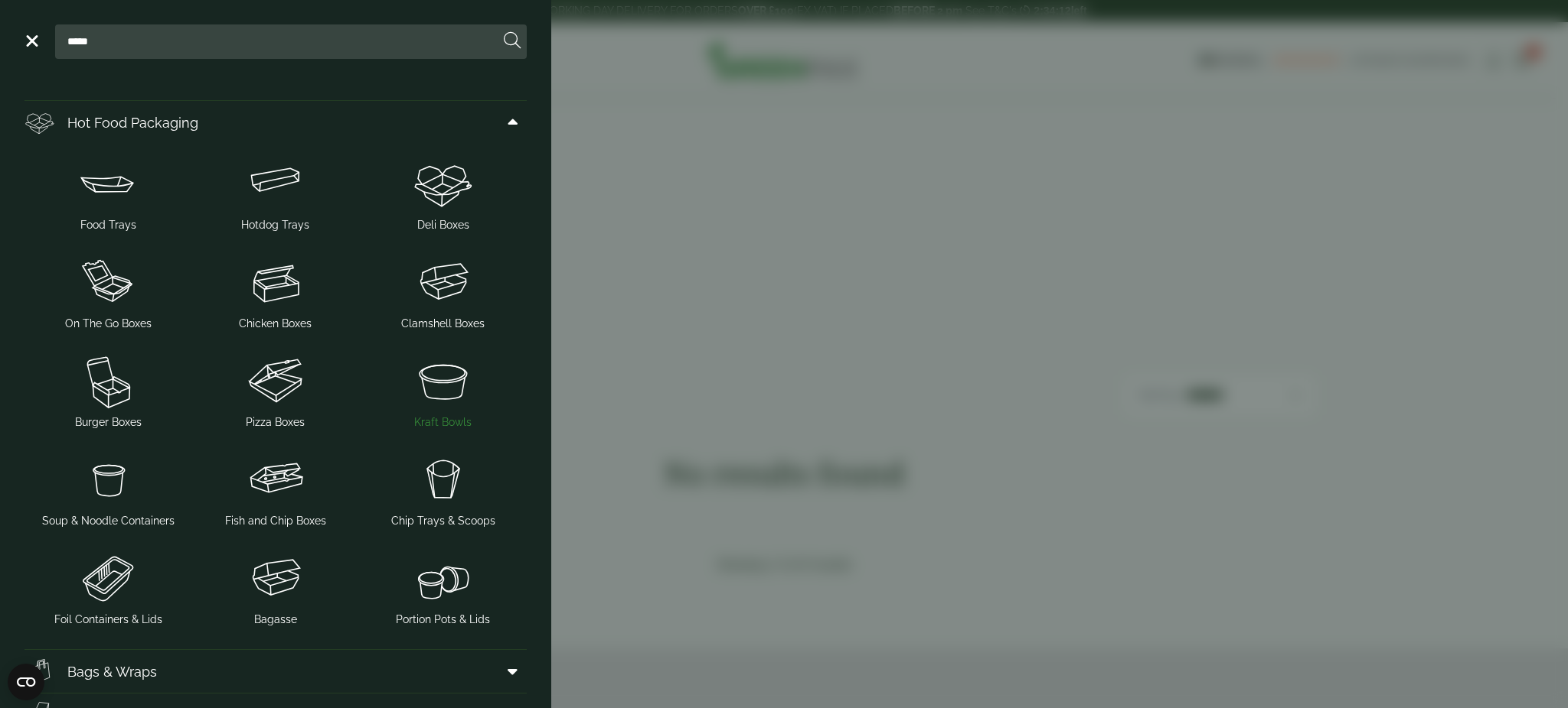
click at [438, 396] on img at bounding box center [442, 381] width 155 height 61
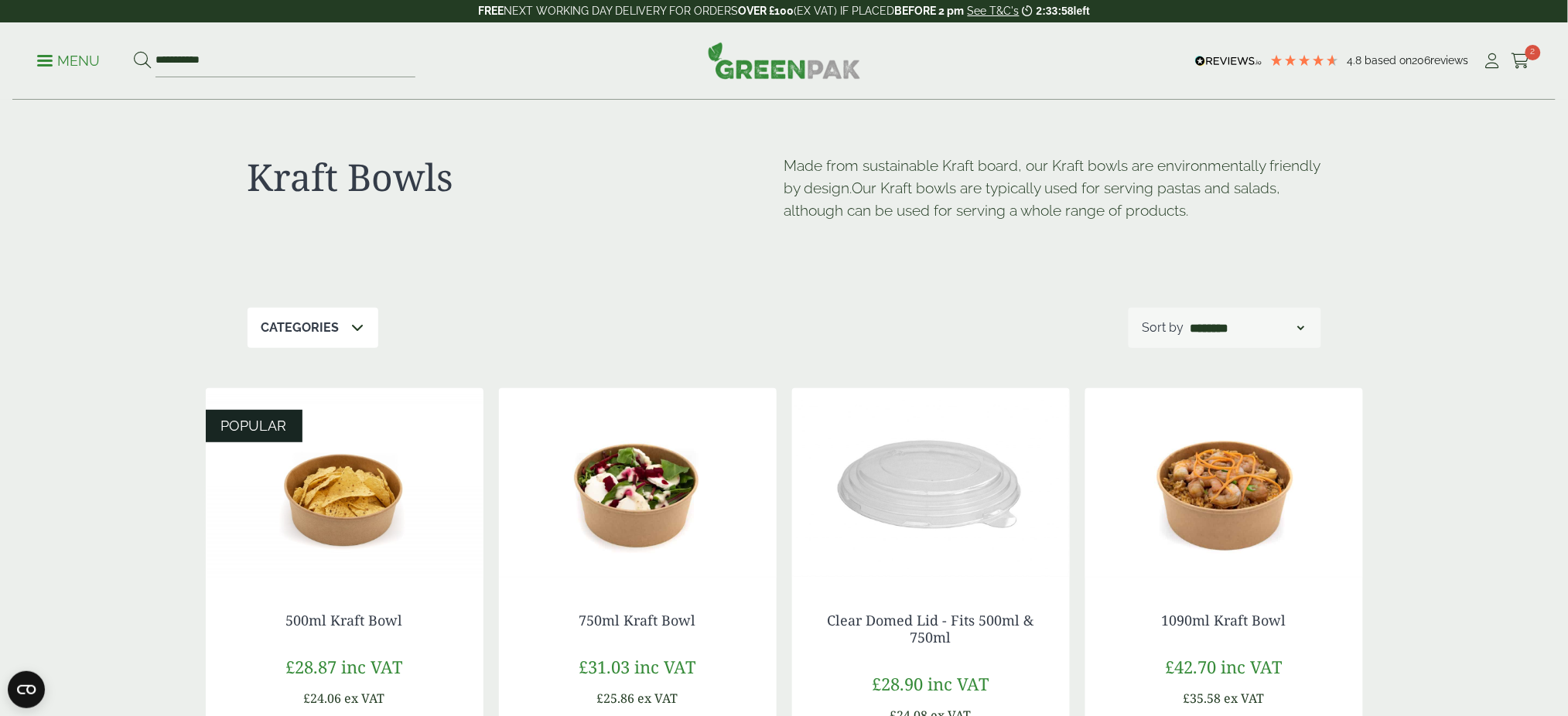
click at [45, 53] on p "Menu" at bounding box center [68, 61] width 62 height 18
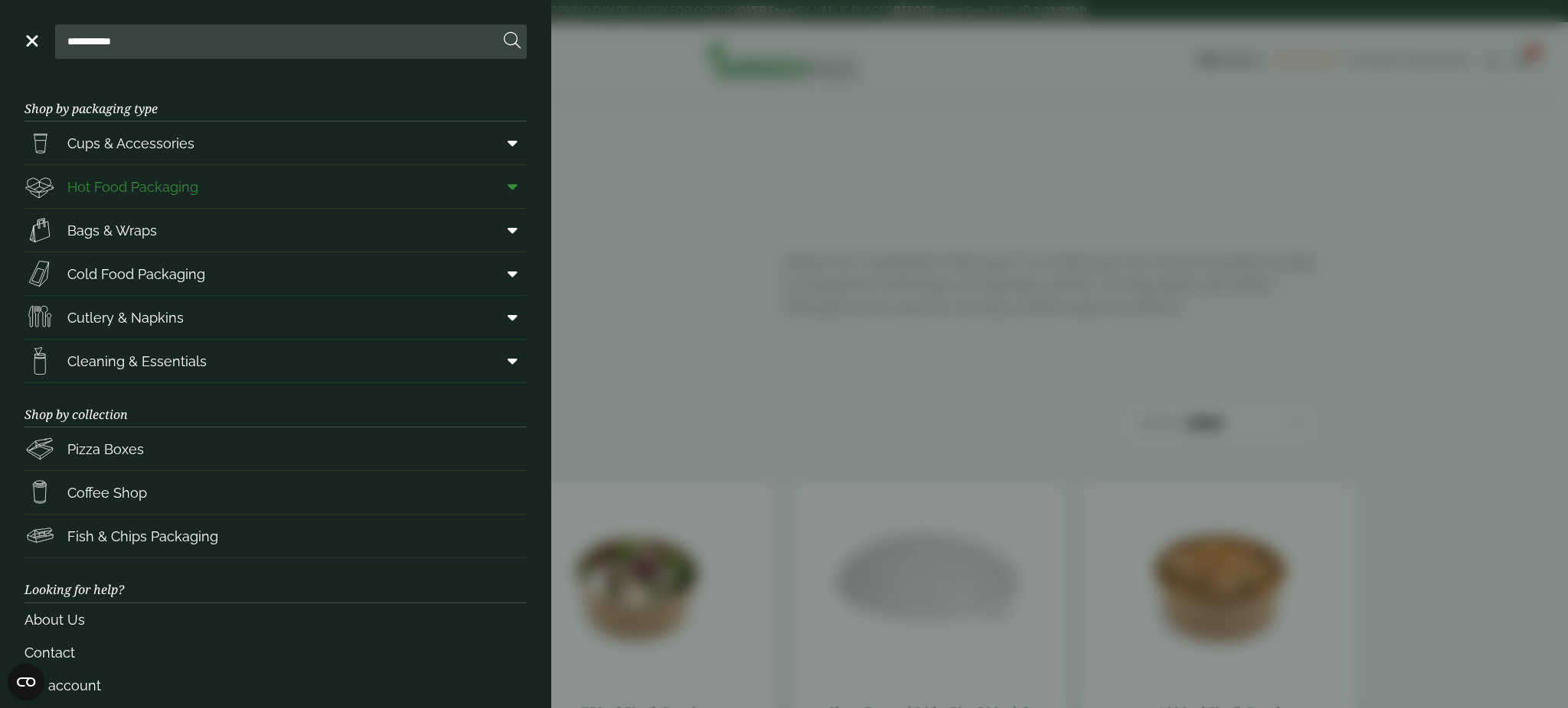
click at [210, 172] on link "Hot Food Packaging" at bounding box center [276, 186] width 502 height 43
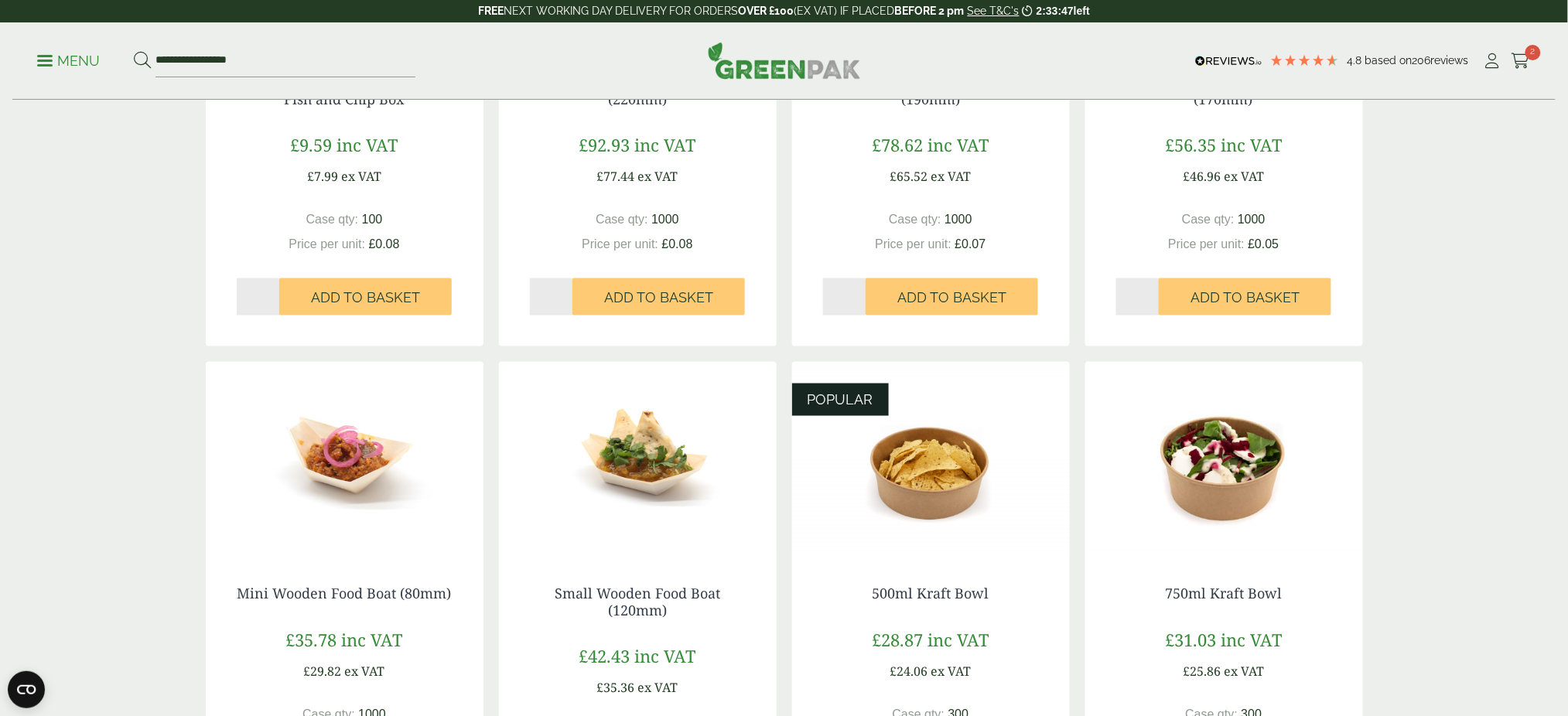
scroll to position [674, 0]
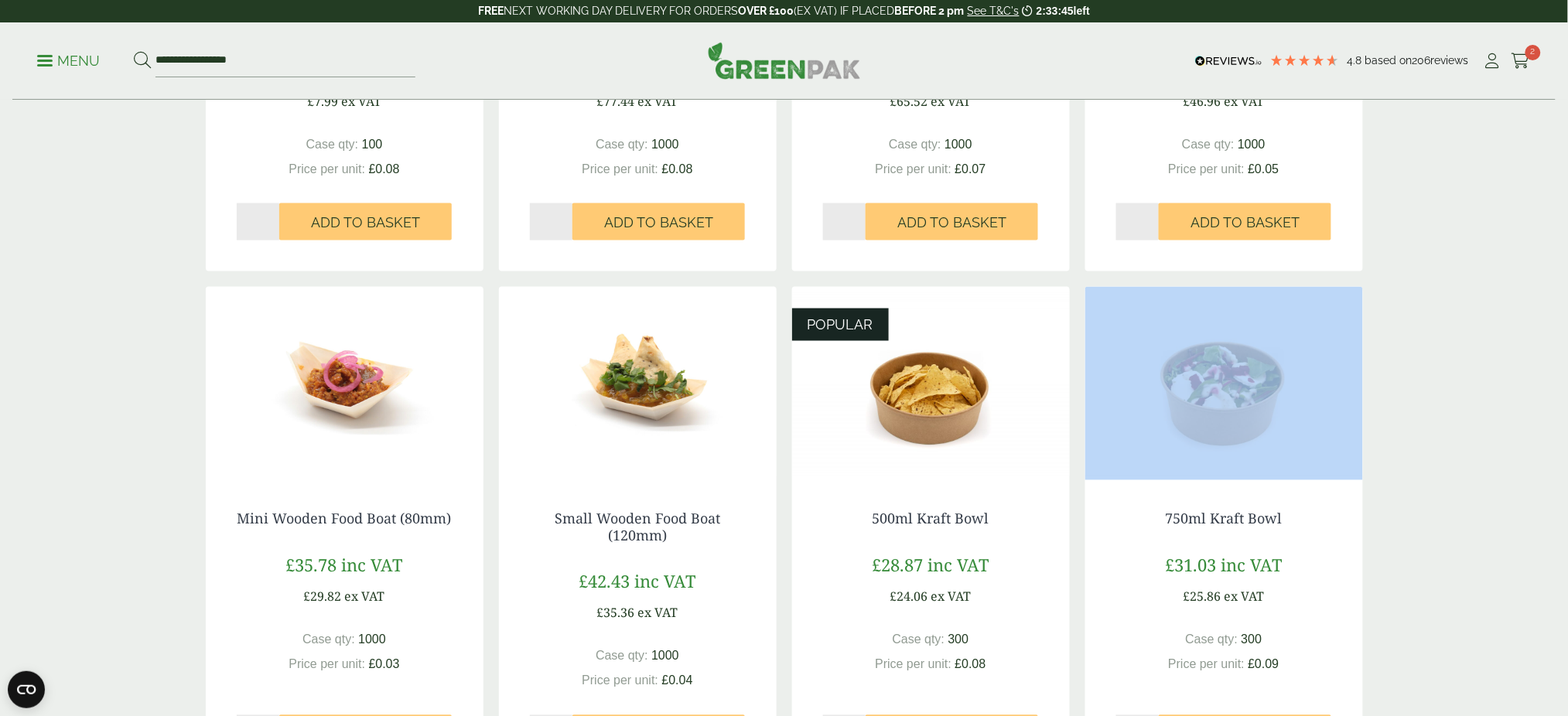
drag, startPoint x: 1563, startPoint y: 285, endPoint x: 1582, endPoint y: 378, distance: 94.9
click at [1567, 378] on html "4.8 Based on 206 reviews FREE NEXT WORKING DAY DELIVERY - See T&C's 2:33:45 lef…" at bounding box center [784, 671] width 1568 height 2689
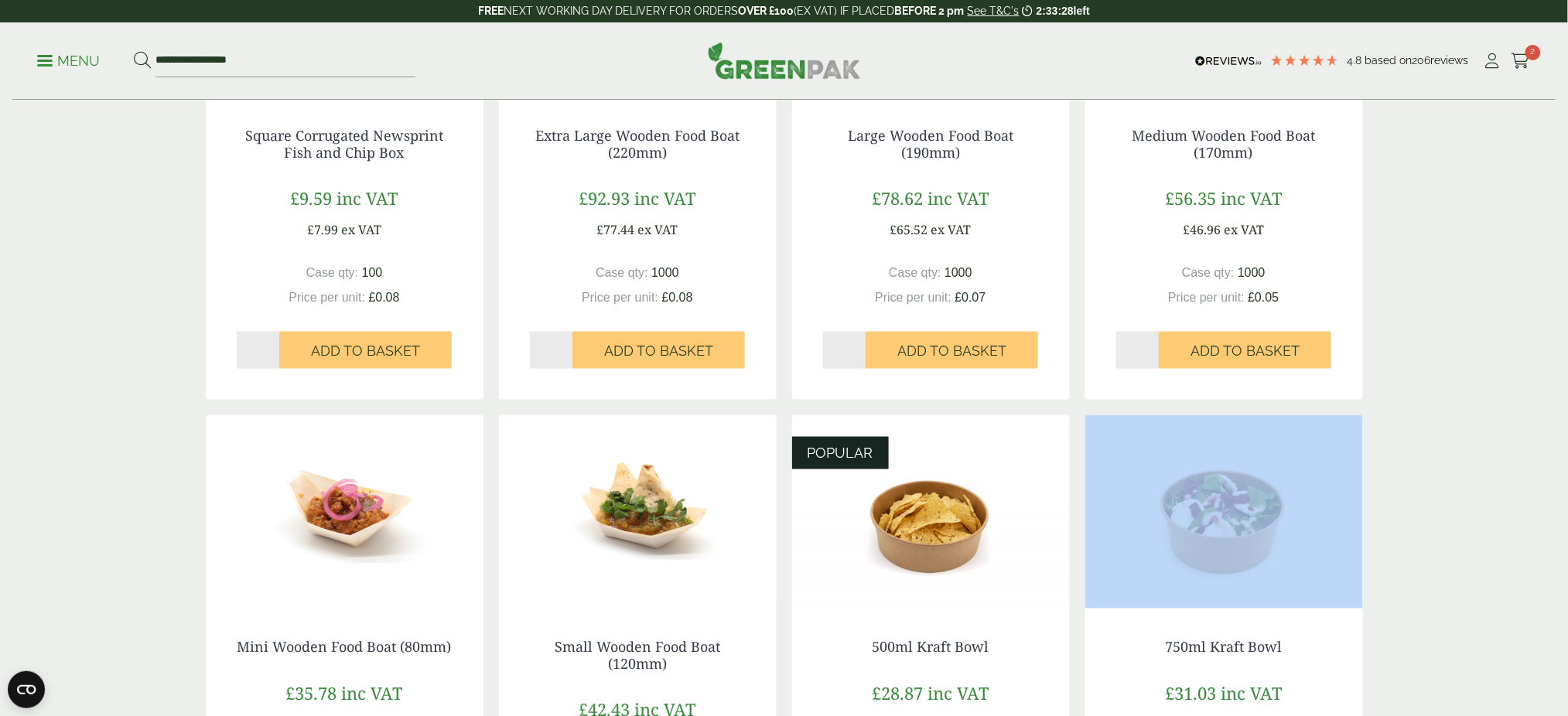
scroll to position [0, 0]
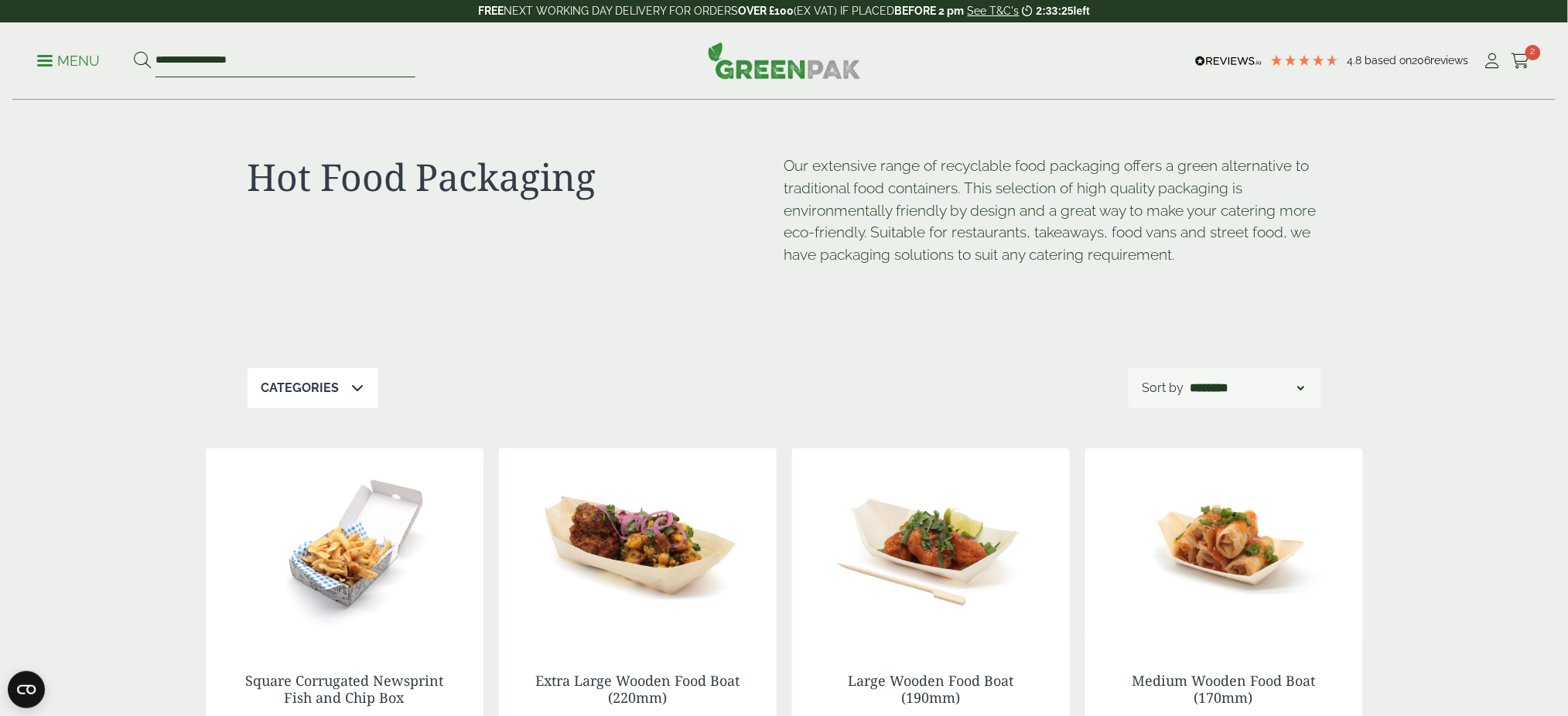
click at [307, 55] on input "**********" at bounding box center [285, 62] width 259 height 33
type input "*"
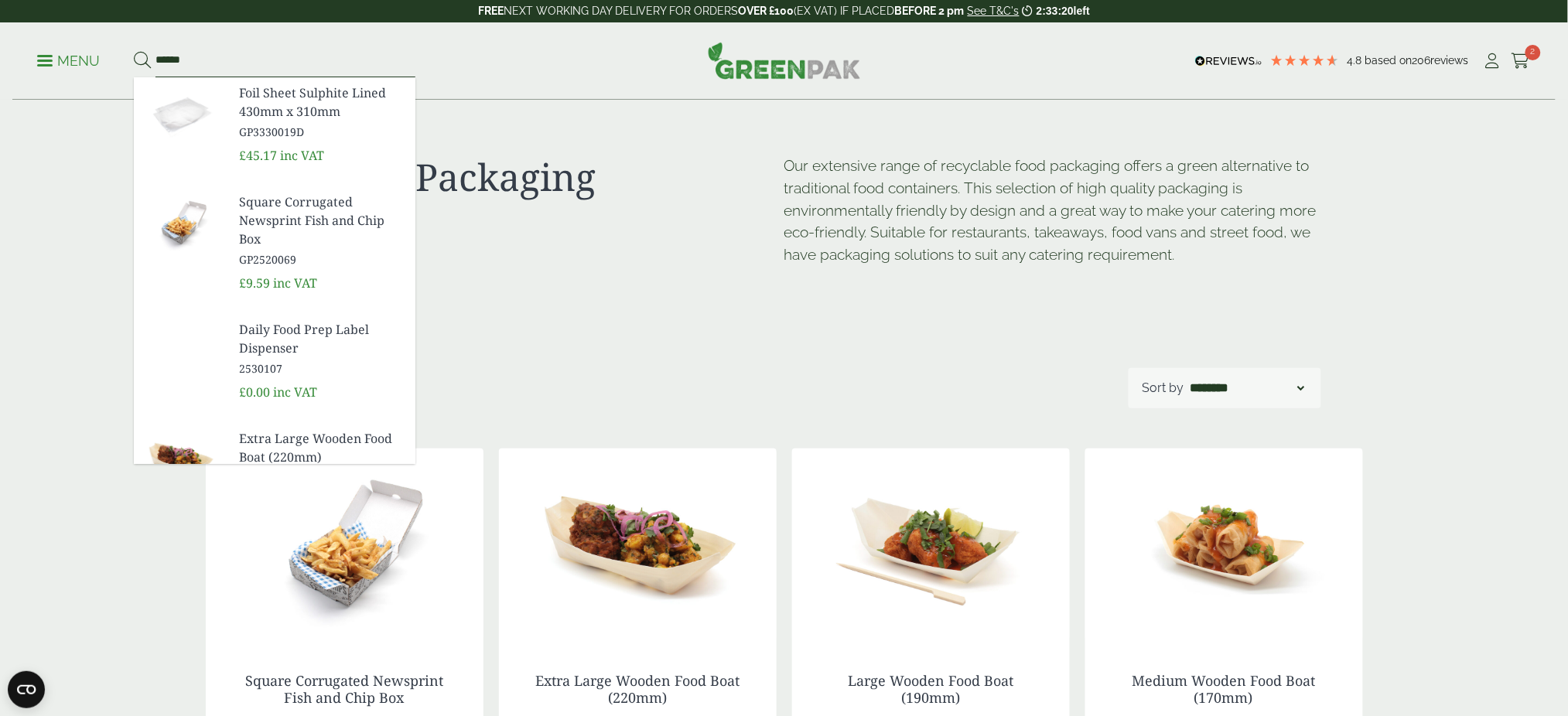
type input "******"
click at [134, 51] on button at bounding box center [142, 61] width 17 height 20
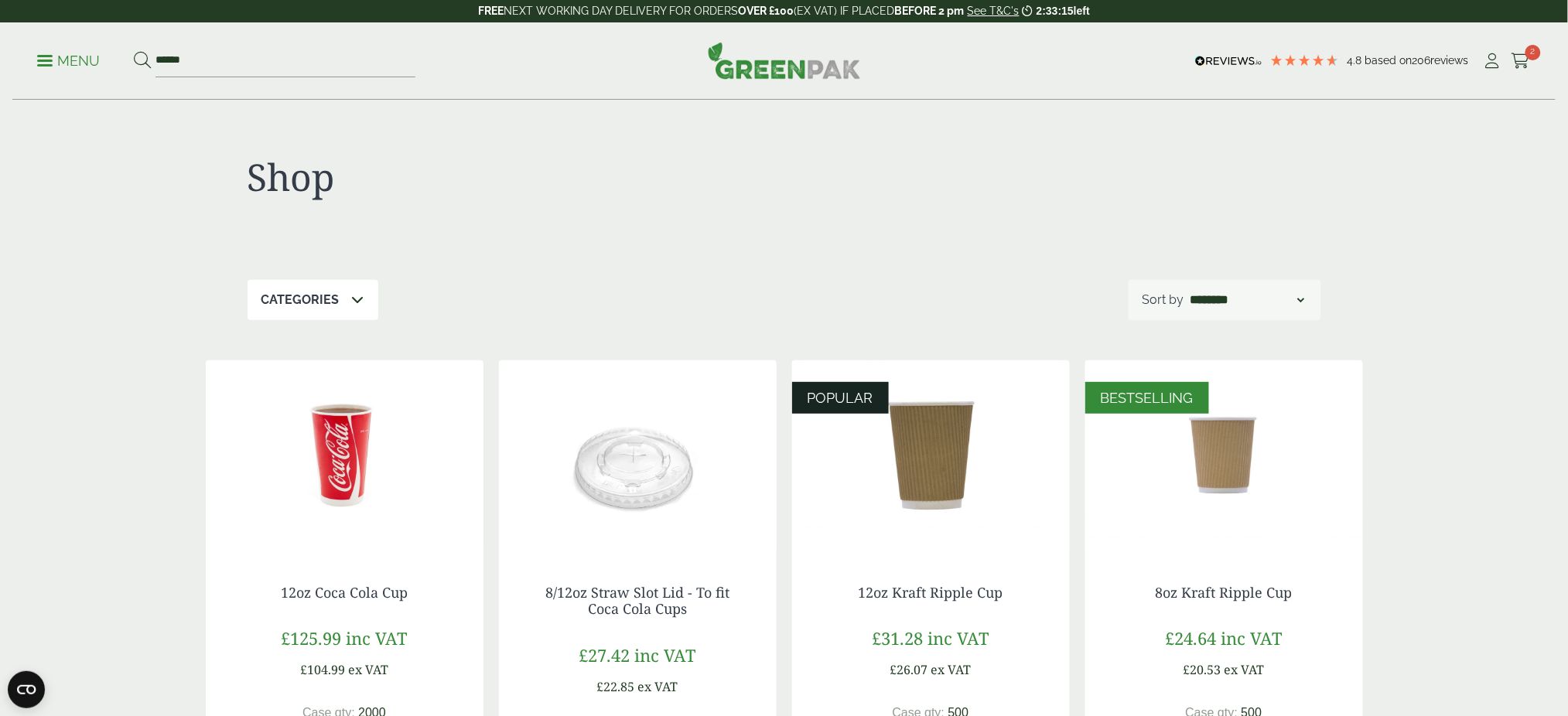
click at [153, 61] on form "******" at bounding box center [274, 62] width 282 height 33
click at [153, 60] on form "******" at bounding box center [274, 62] width 282 height 33
click at [158, 54] on input "******" at bounding box center [285, 62] width 259 height 33
click at [134, 51] on button at bounding box center [142, 61] width 17 height 20
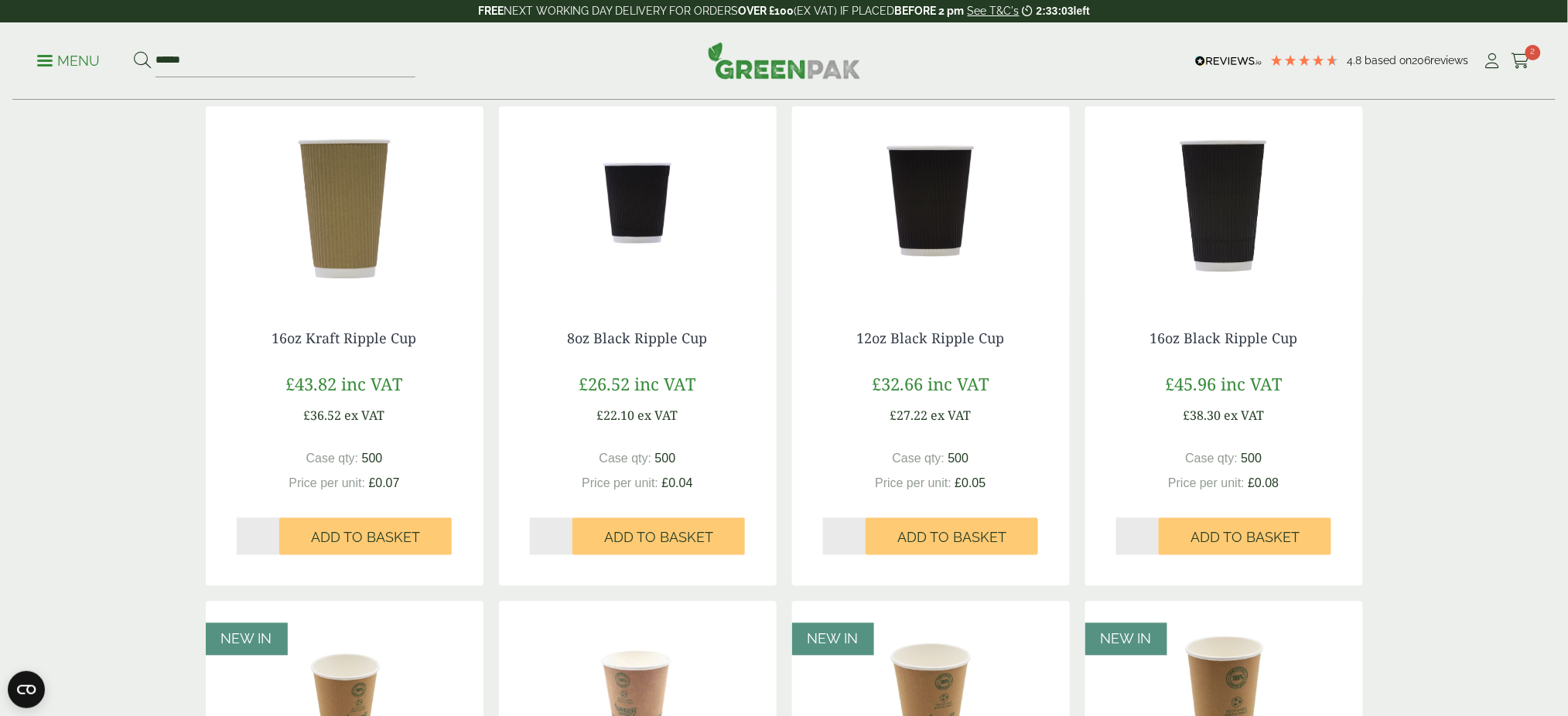
scroll to position [1677, 0]
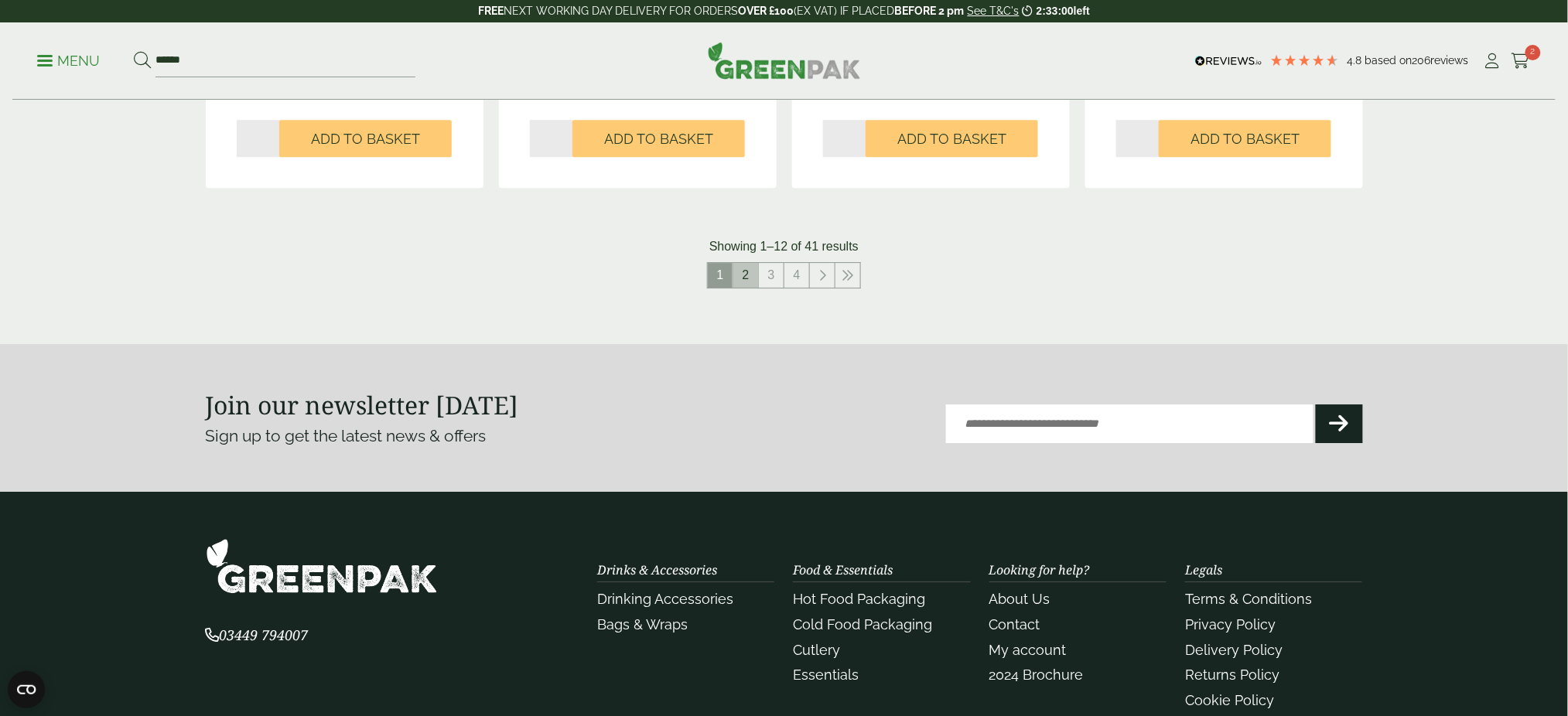
click at [751, 279] on link "2" at bounding box center [746, 276] width 25 height 25
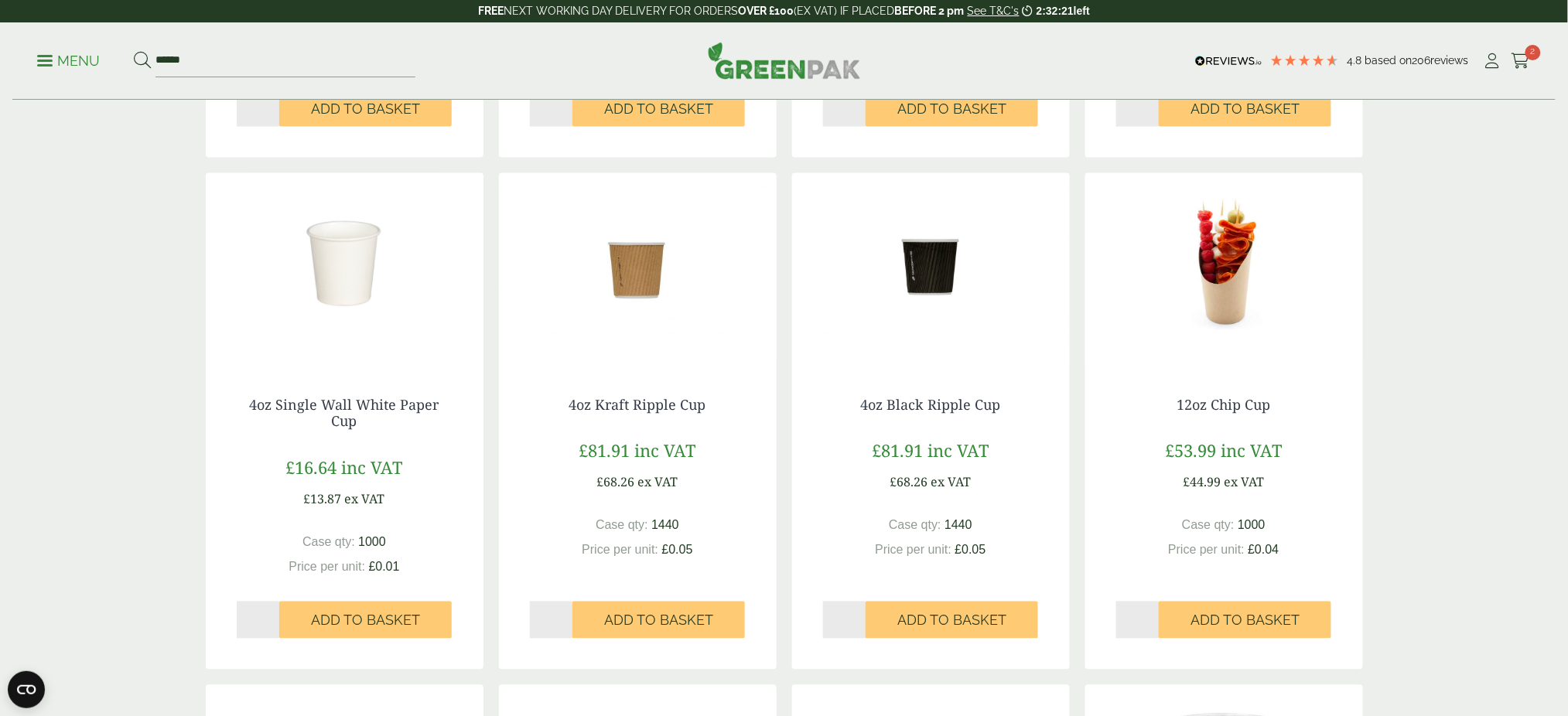
scroll to position [1327, 0]
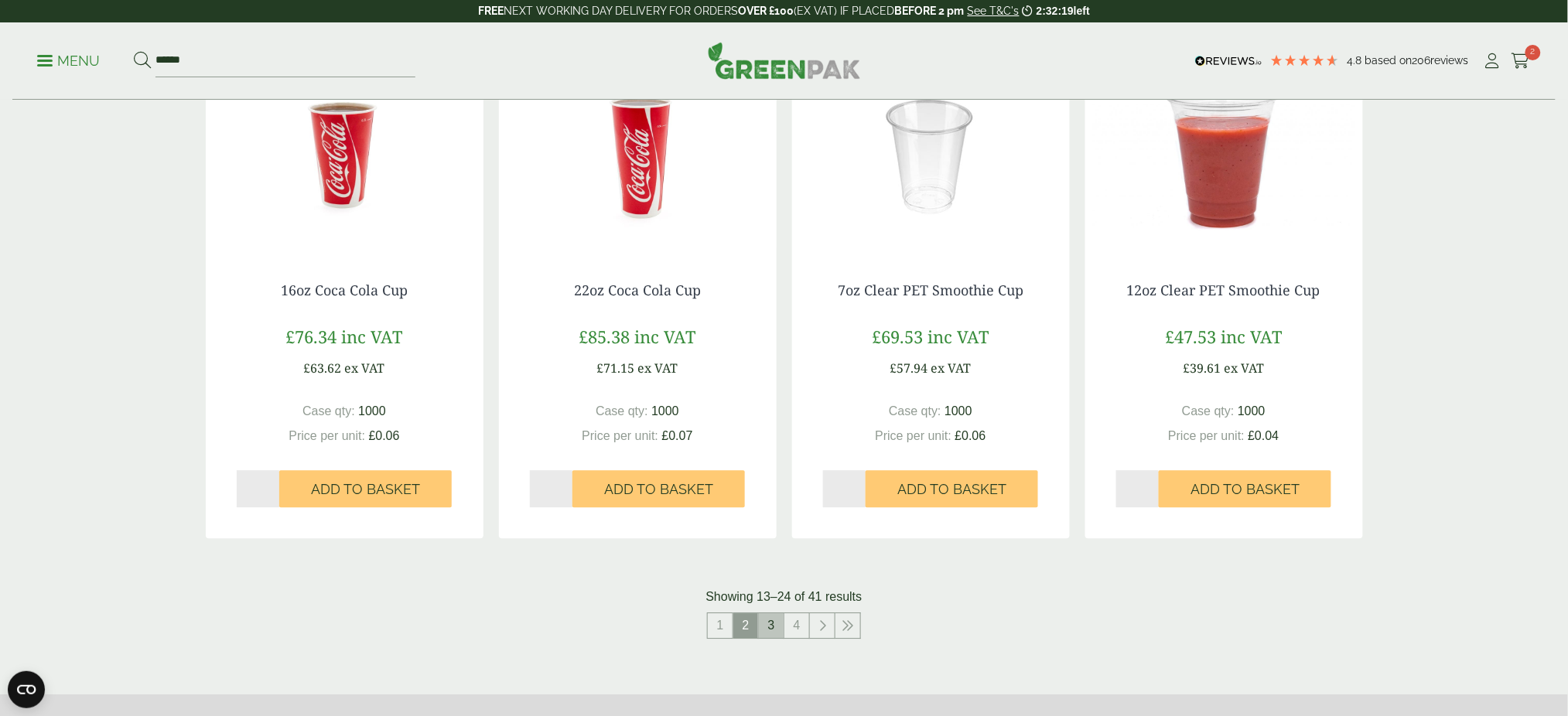
click at [782, 624] on link "3" at bounding box center [772, 626] width 25 height 25
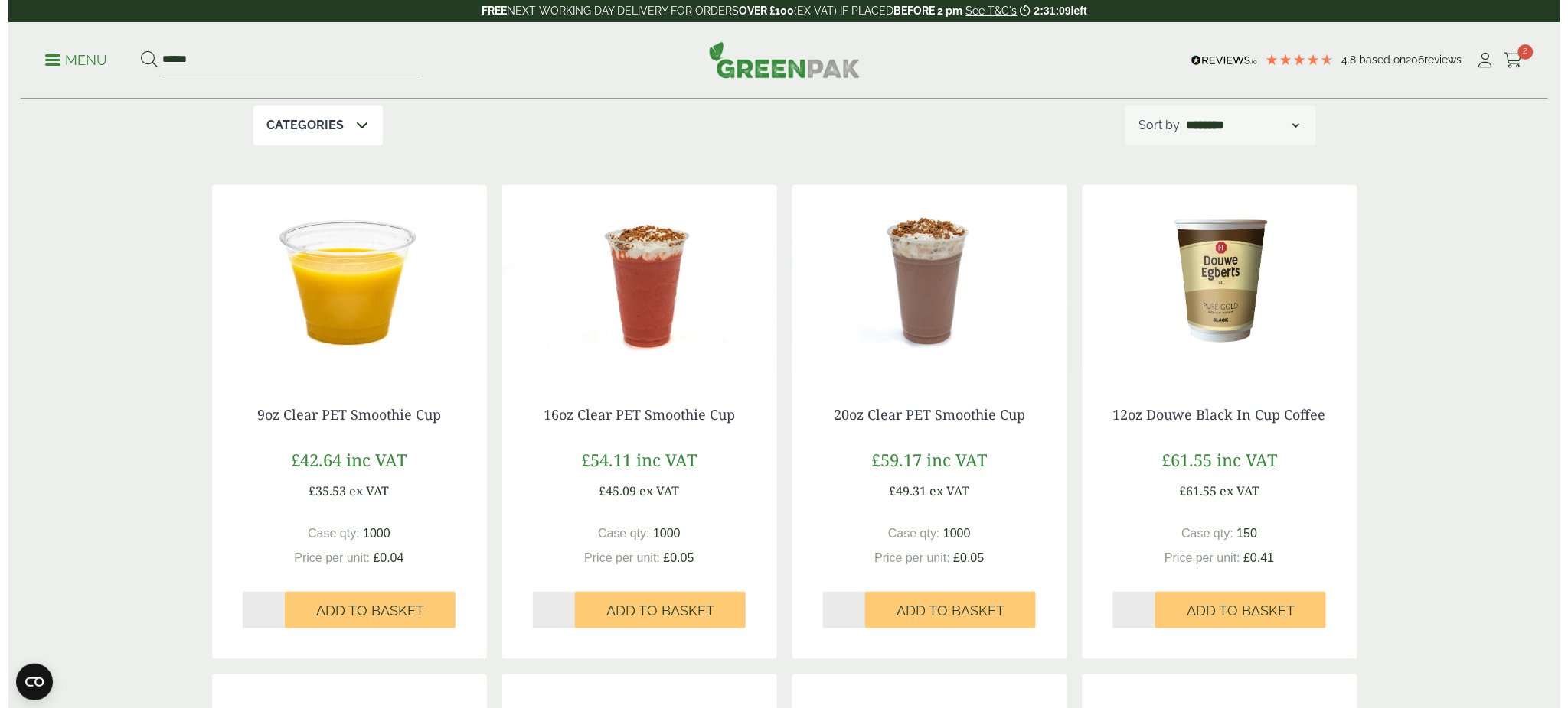
scroll to position [175, 0]
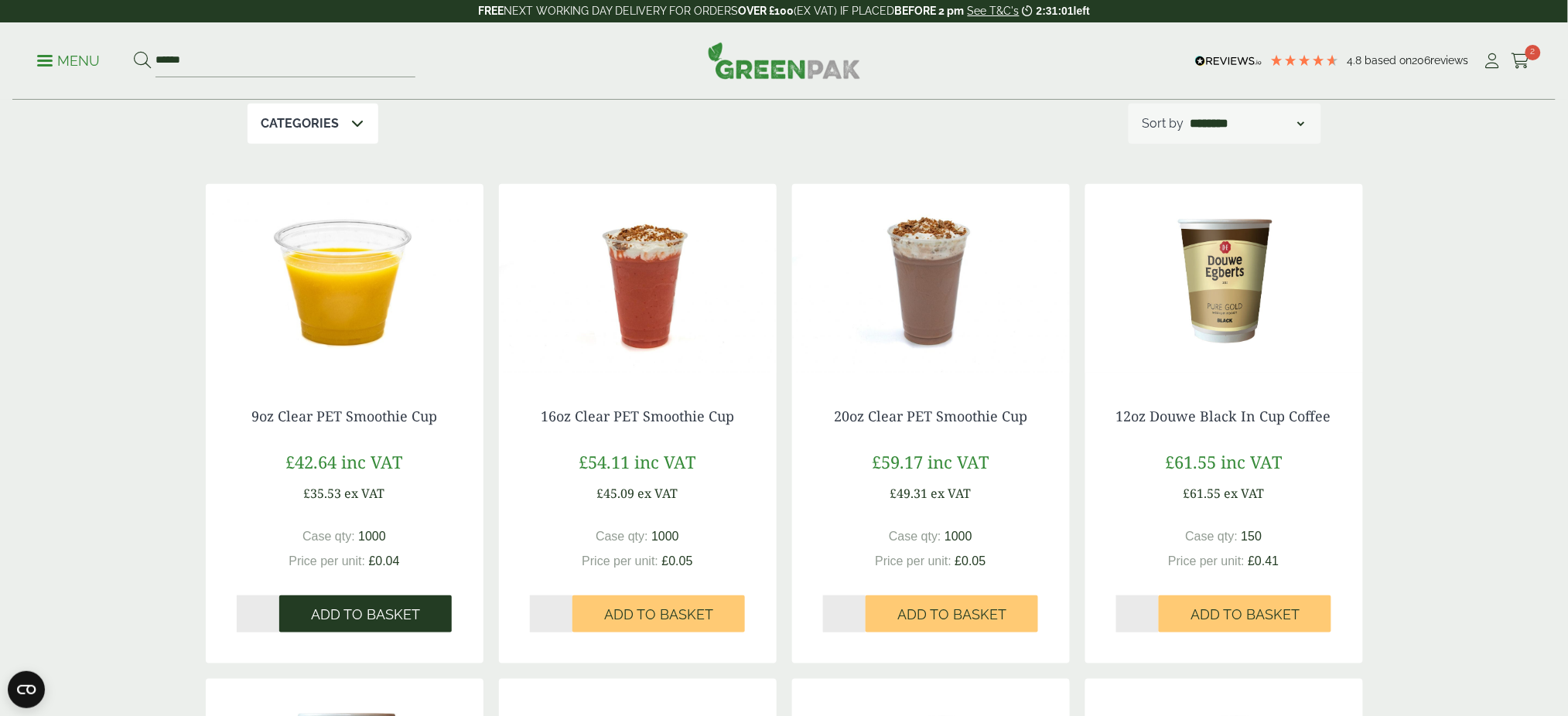
click at [403, 606] on span "Add to Basket" at bounding box center [366, 615] width 110 height 17
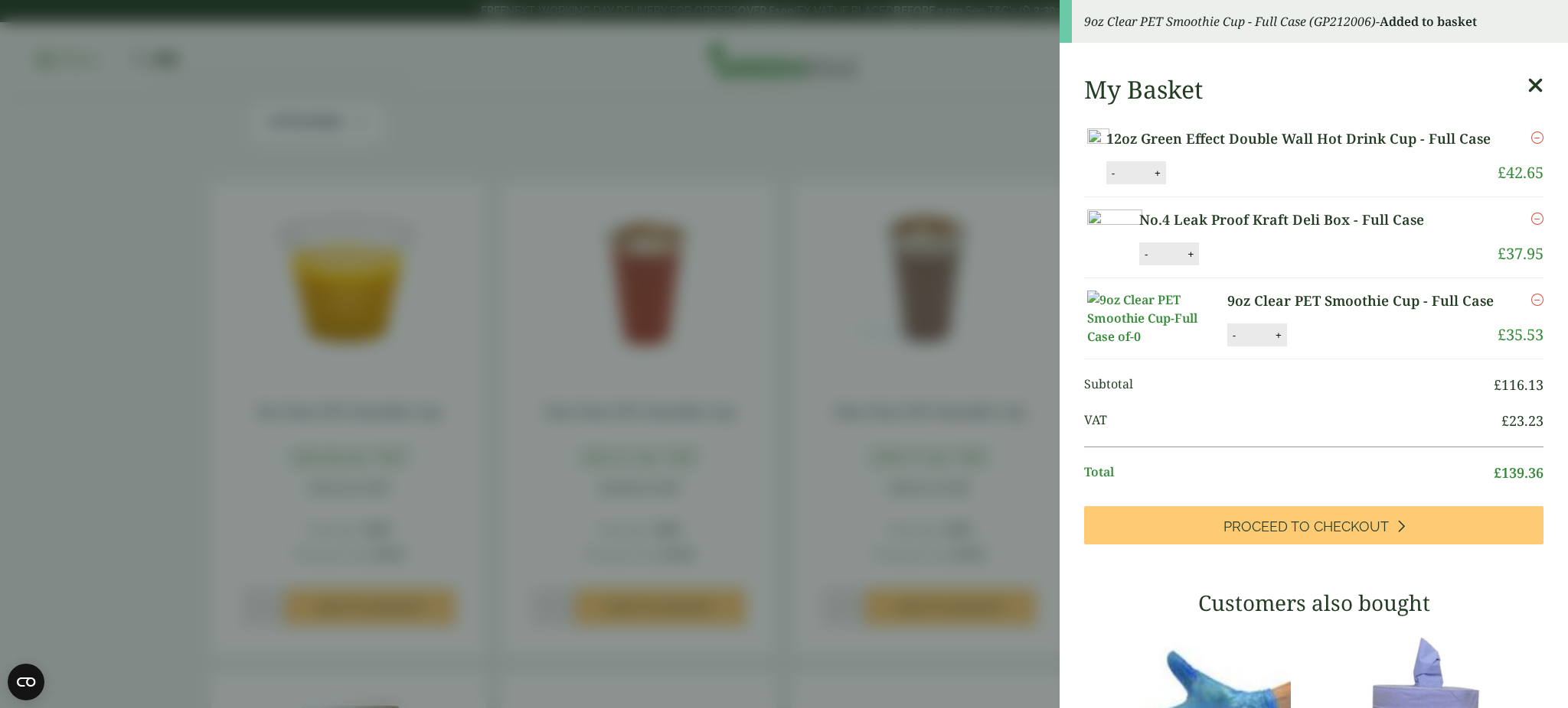
click at [1303, 312] on link "9oz Clear PET Smoothie Cup - Full Case" at bounding box center [1361, 301] width 269 height 21
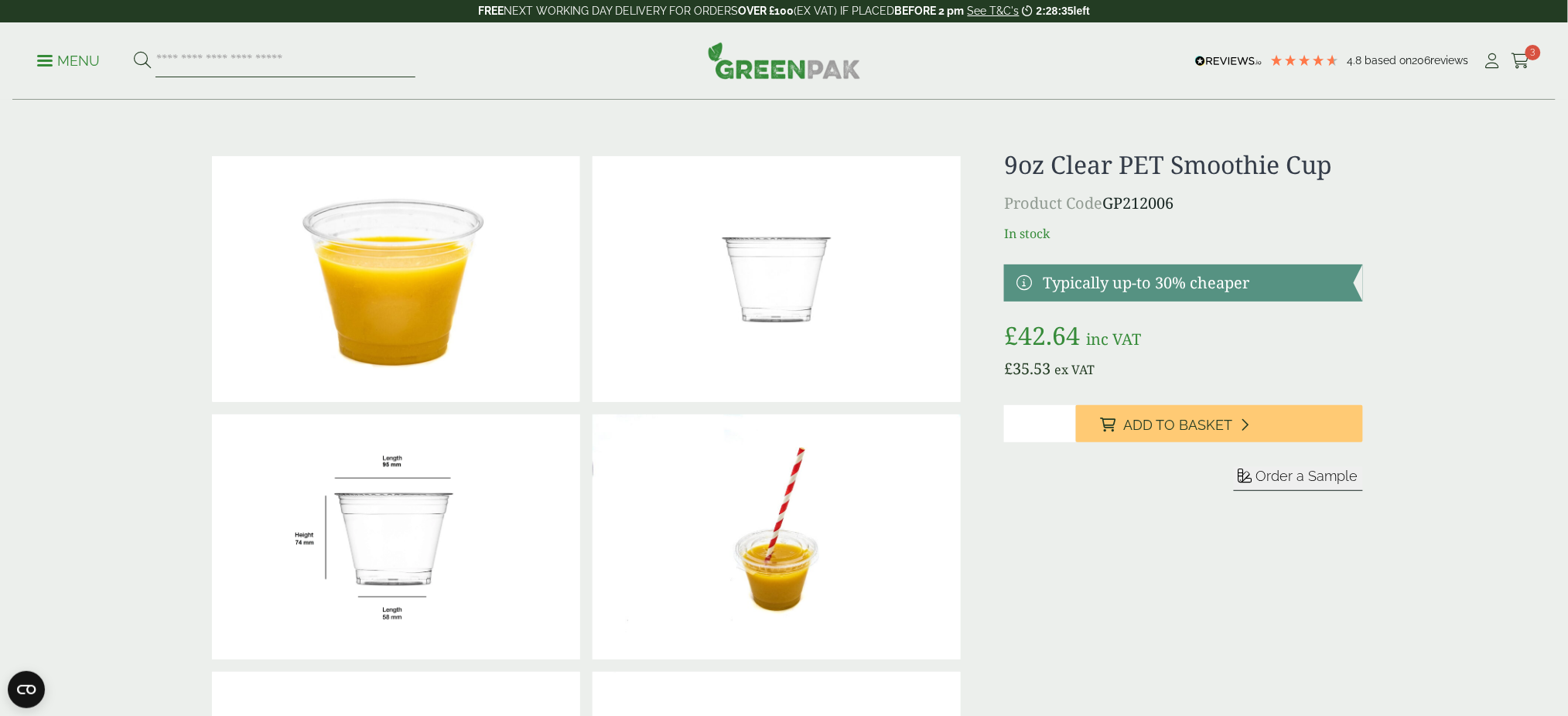
click at [235, 72] on input "search" at bounding box center [285, 62] width 259 height 33
click at [1529, 59] on span "3" at bounding box center [1532, 53] width 15 height 15
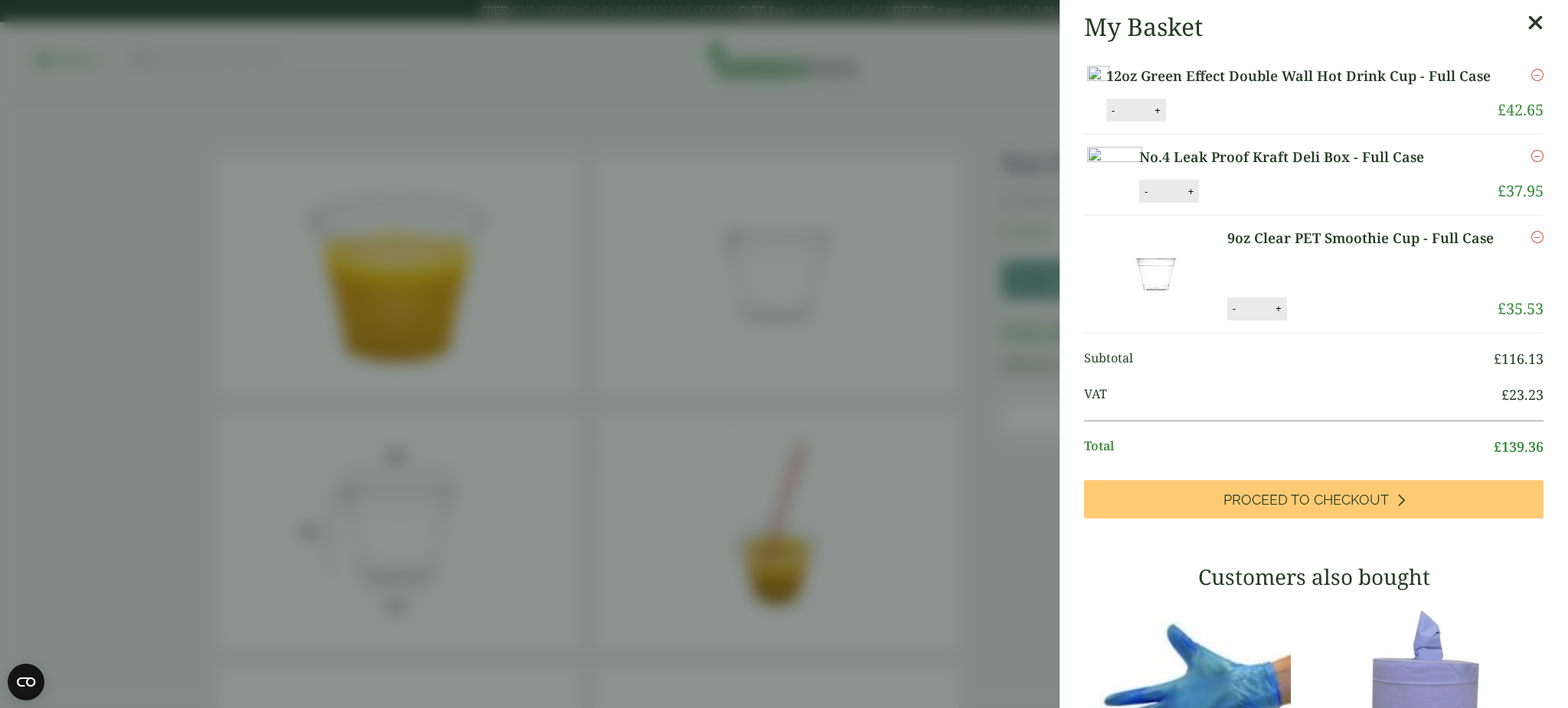
click at [634, 319] on aside "My Basket 12oz Green Effect Double Wall Hot Drink Cup - Full Case 12oz Green Ef…" at bounding box center [784, 354] width 1568 height 708
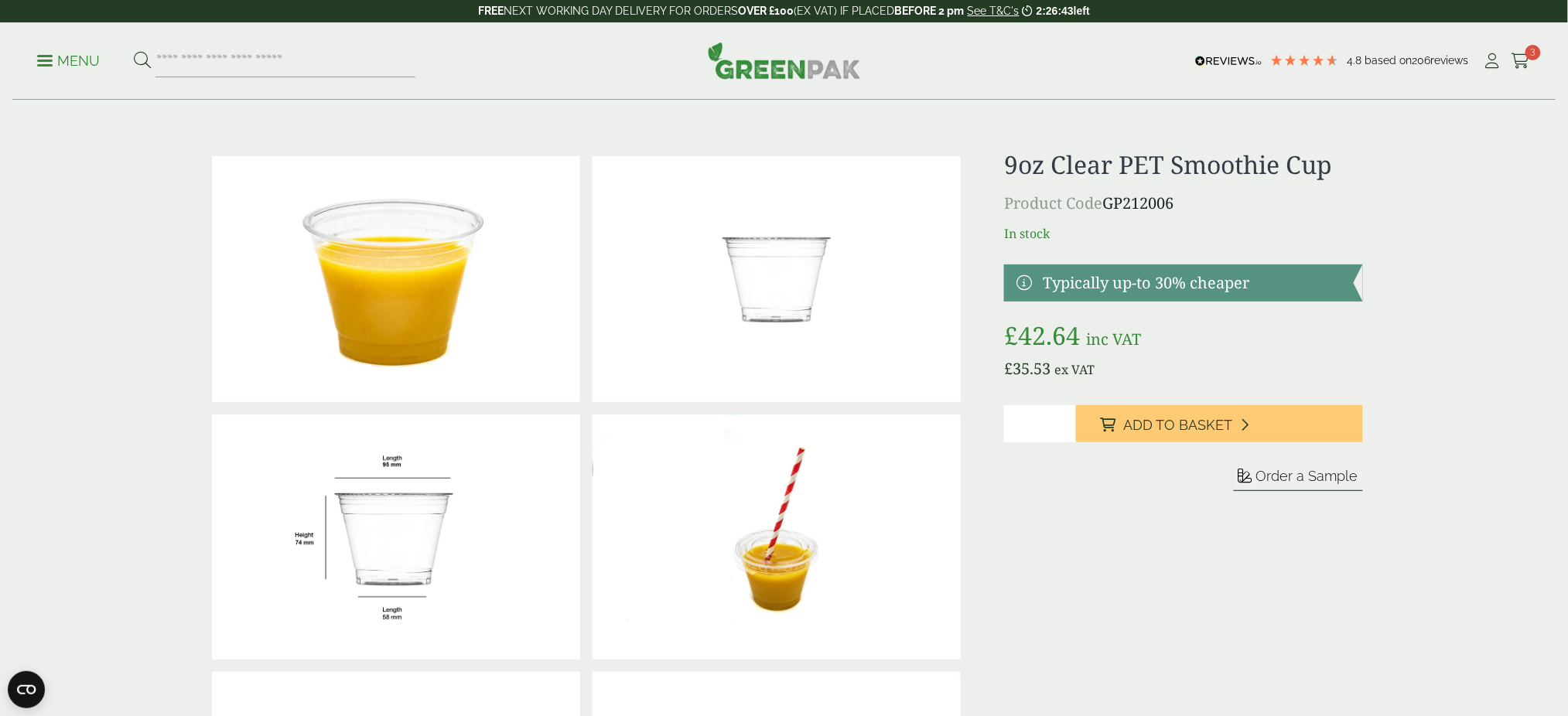
click at [447, 295] on img at bounding box center [396, 280] width 368 height 246
click at [1328, 478] on span "Order a Sample" at bounding box center [1307, 476] width 102 height 16
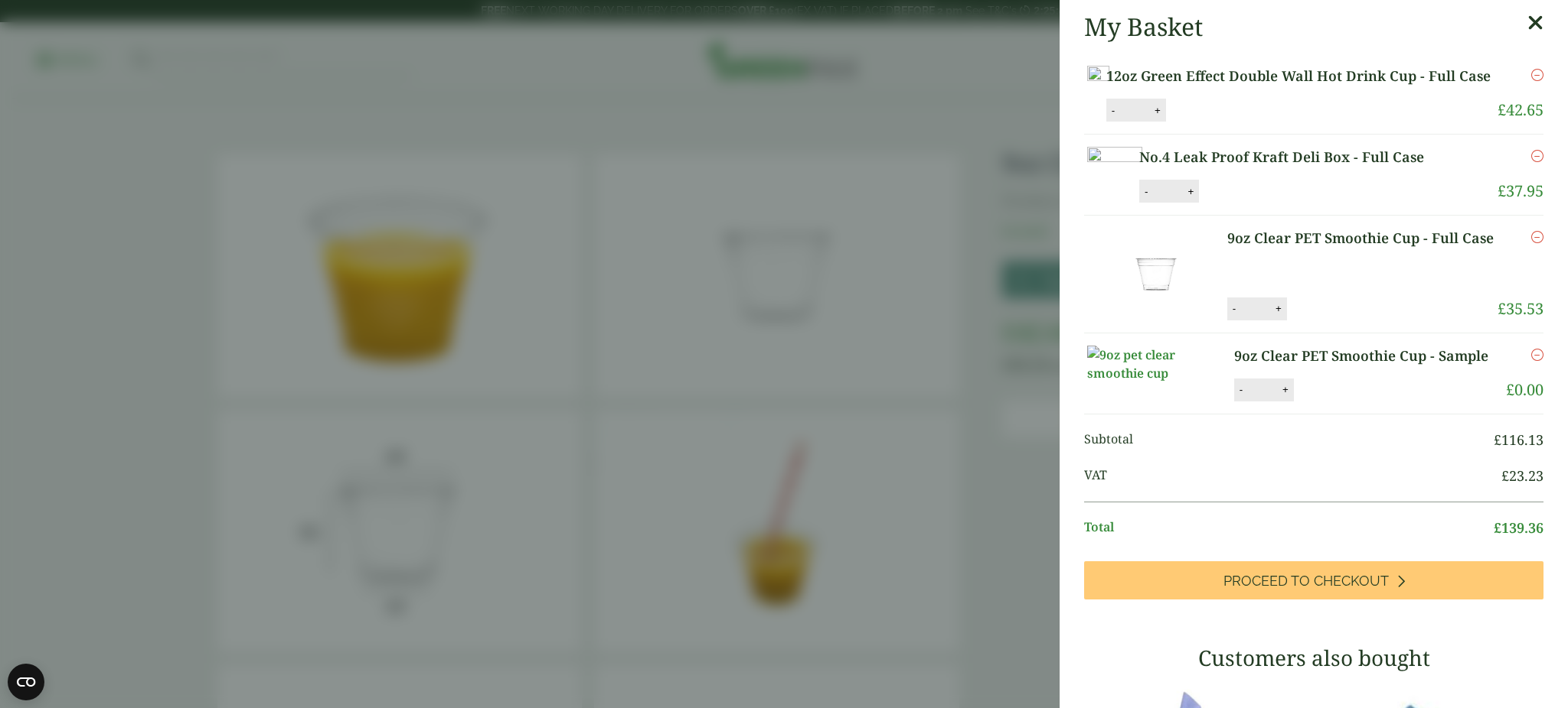
click at [1314, 367] on p "9oz Clear PET Smoothie Cup - Sample" at bounding box center [1365, 356] width 263 height 21
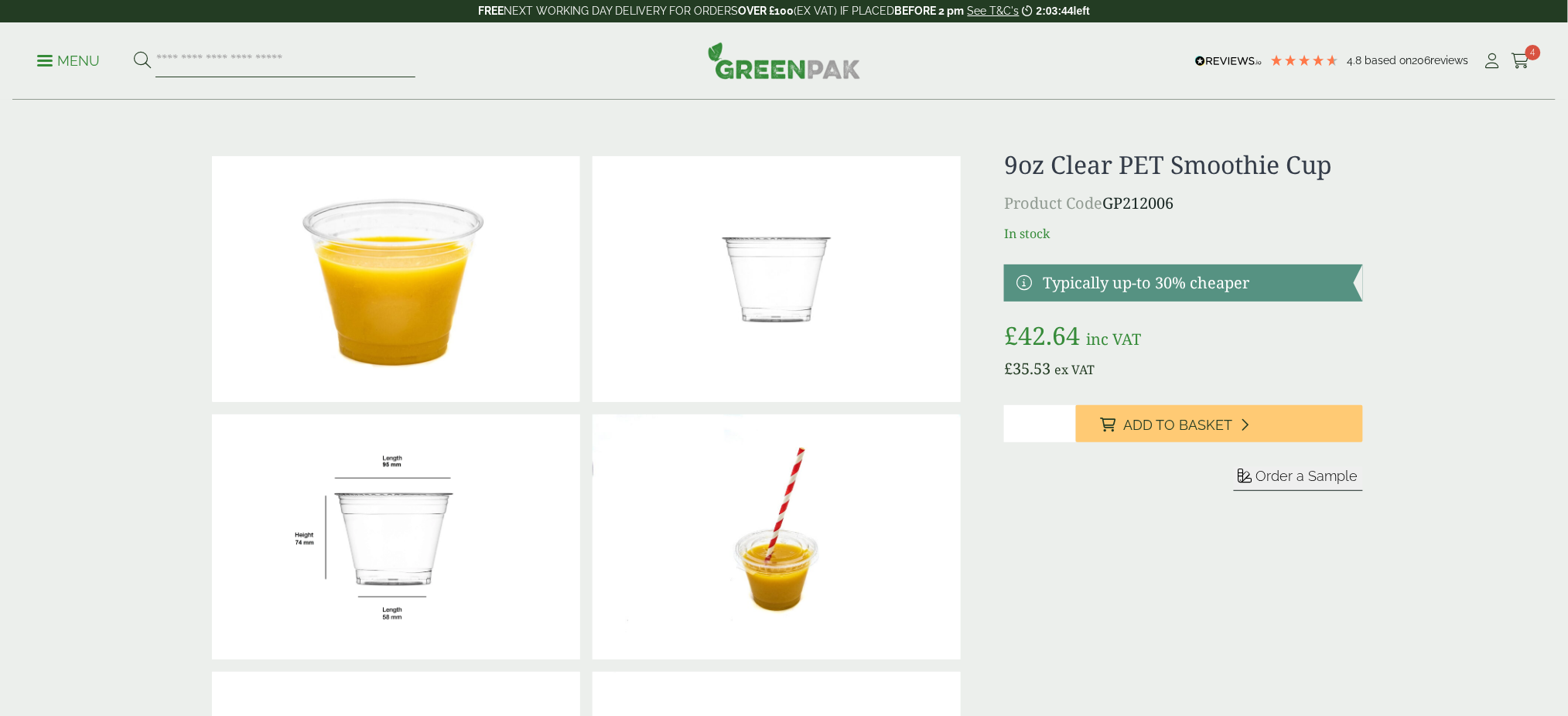
drag, startPoint x: 0, startPoint y: 0, endPoint x: 193, endPoint y: 60, distance: 202.1
click at [193, 60] on input "search" at bounding box center [285, 62] width 259 height 33
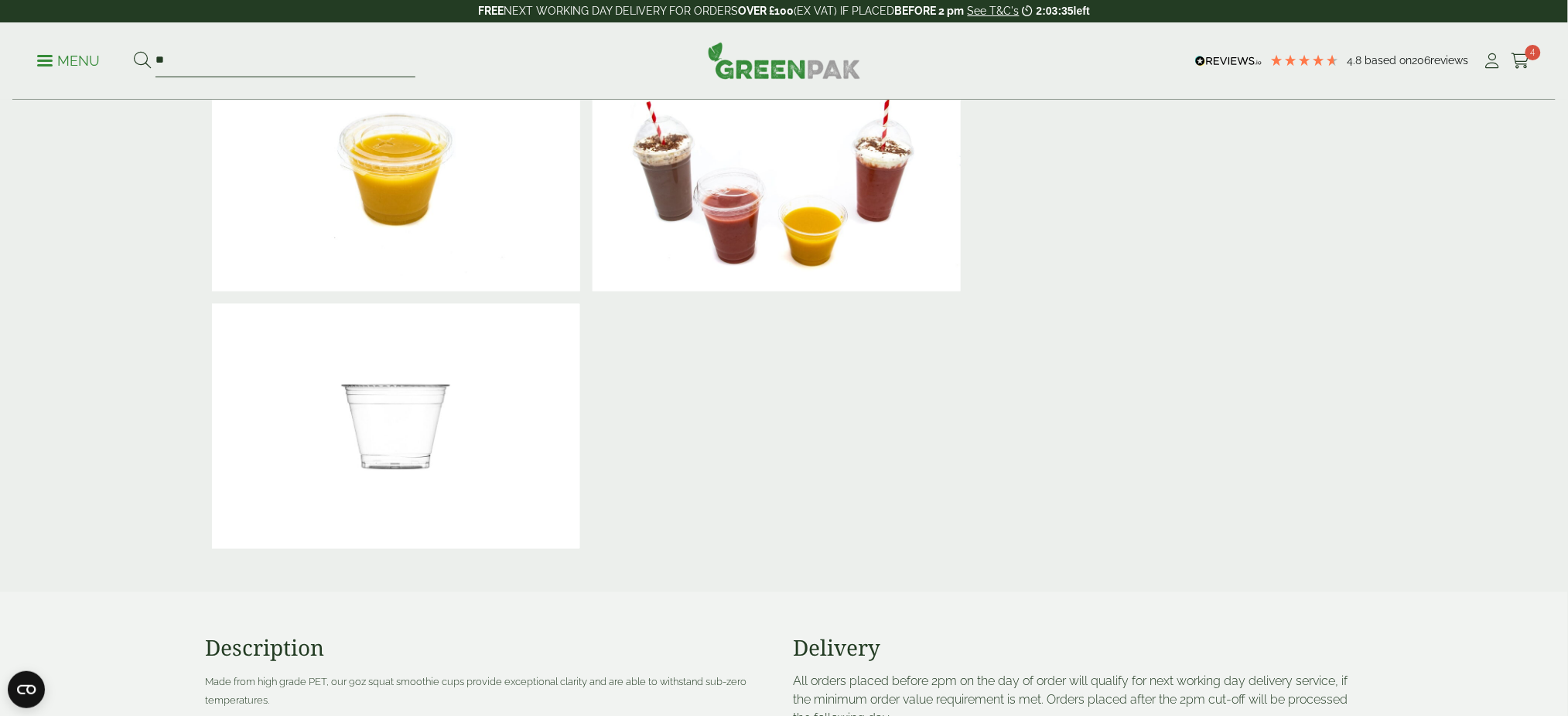
drag, startPoint x: 193, startPoint y: 60, endPoint x: 184, endPoint y: 58, distance: 9.2
click at [184, 58] on input "**" at bounding box center [285, 62] width 259 height 33
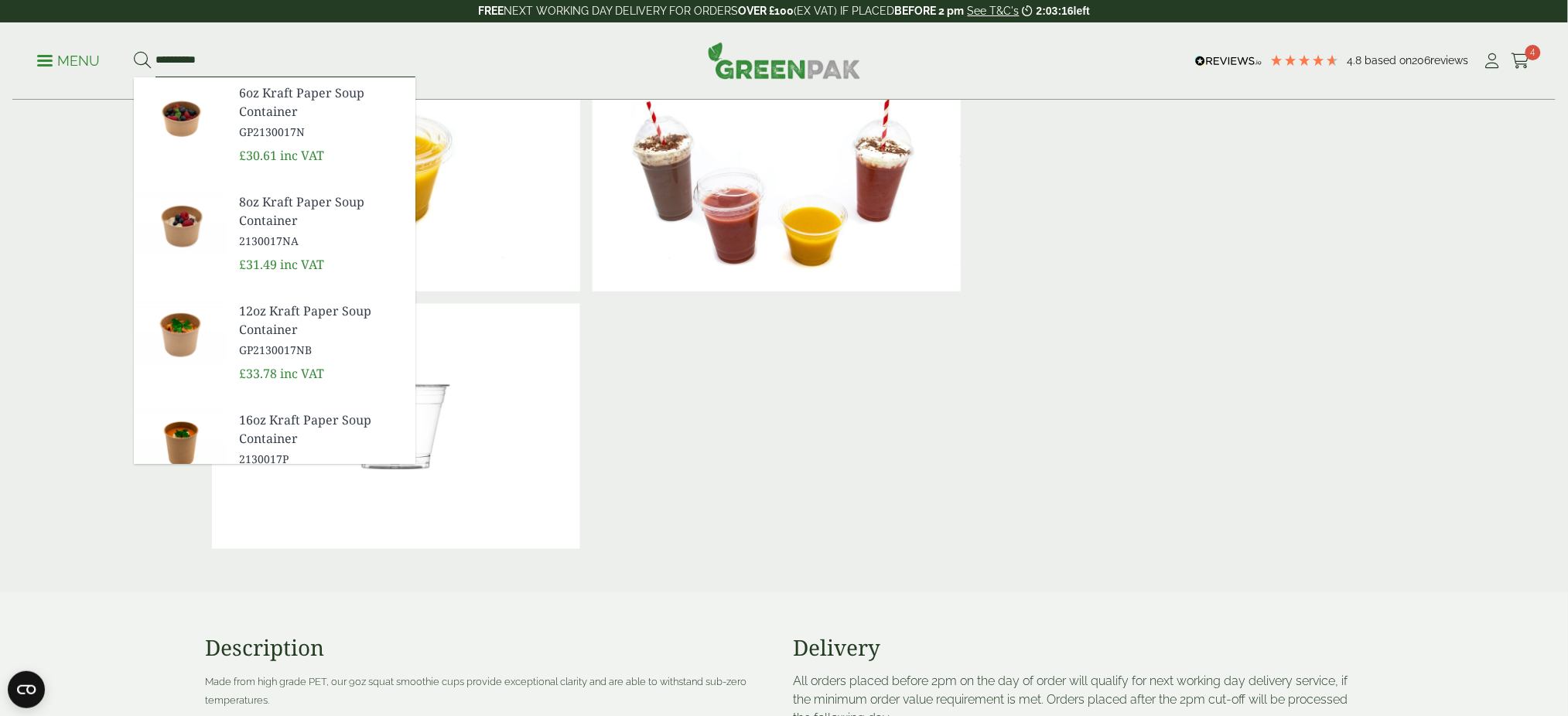
type input "**********"
click at [134, 51] on button at bounding box center [142, 61] width 17 height 20
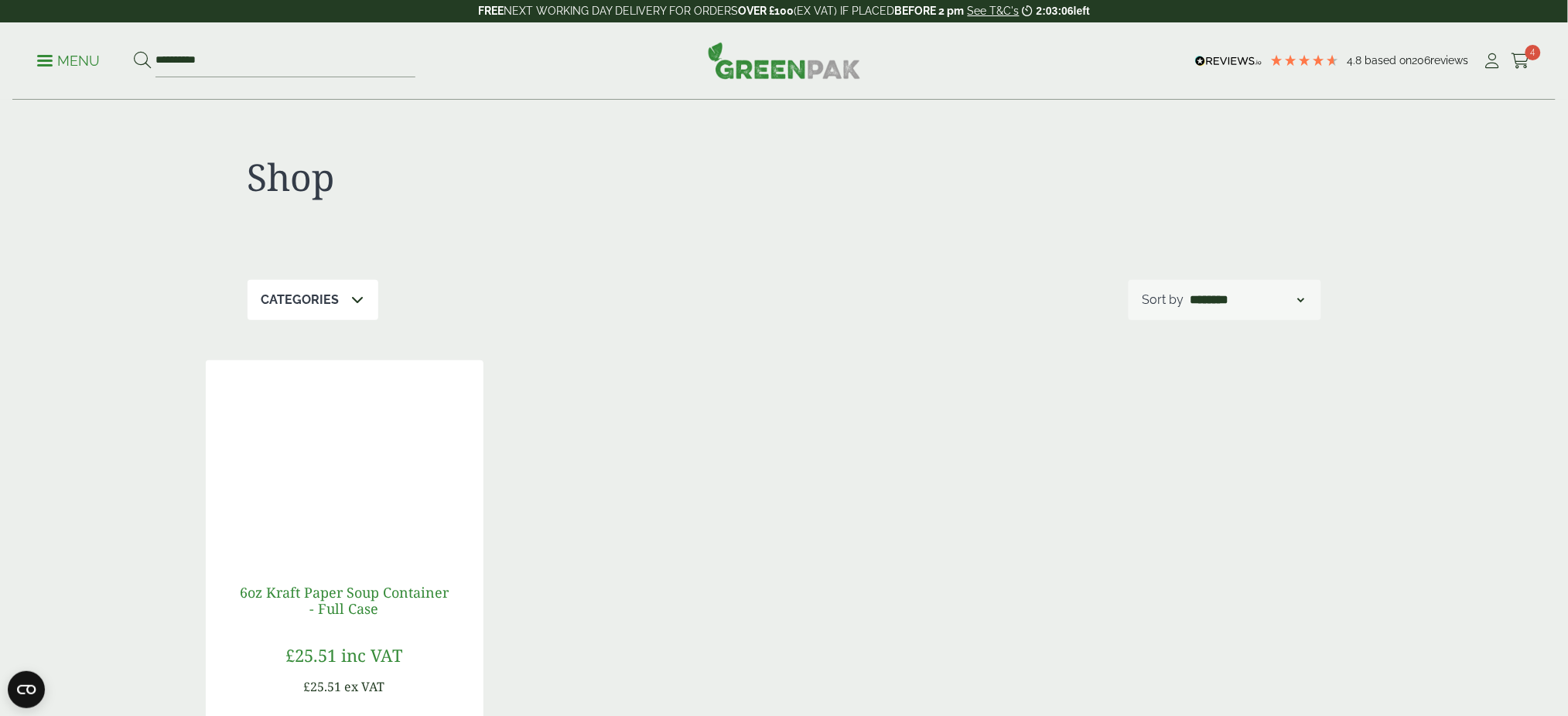
click at [367, 611] on link "6oz Kraft Paper Soup Container - Full Case" at bounding box center [344, 601] width 208 height 36
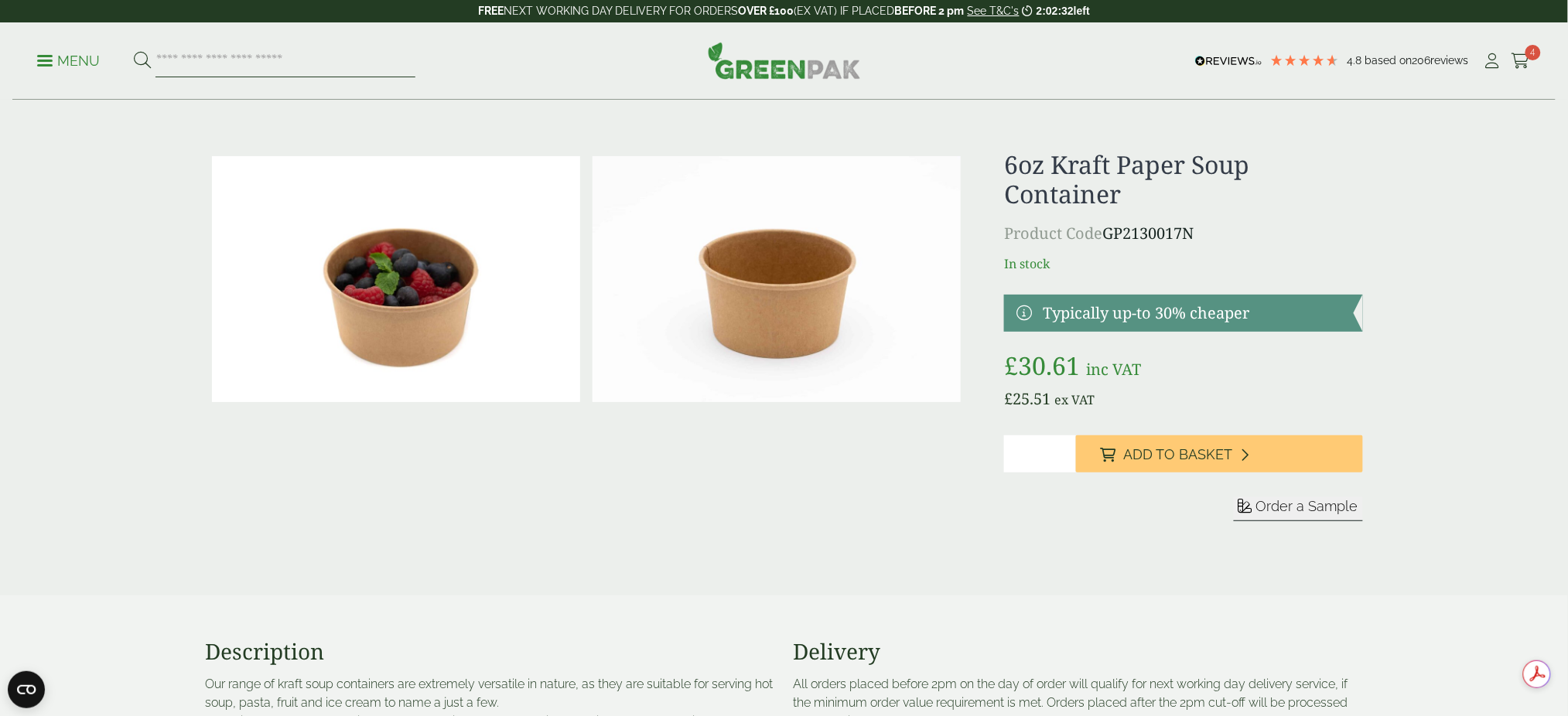
click at [273, 57] on input "search" at bounding box center [285, 62] width 259 height 33
click at [1293, 510] on span "Order a Sample" at bounding box center [1307, 506] width 102 height 16
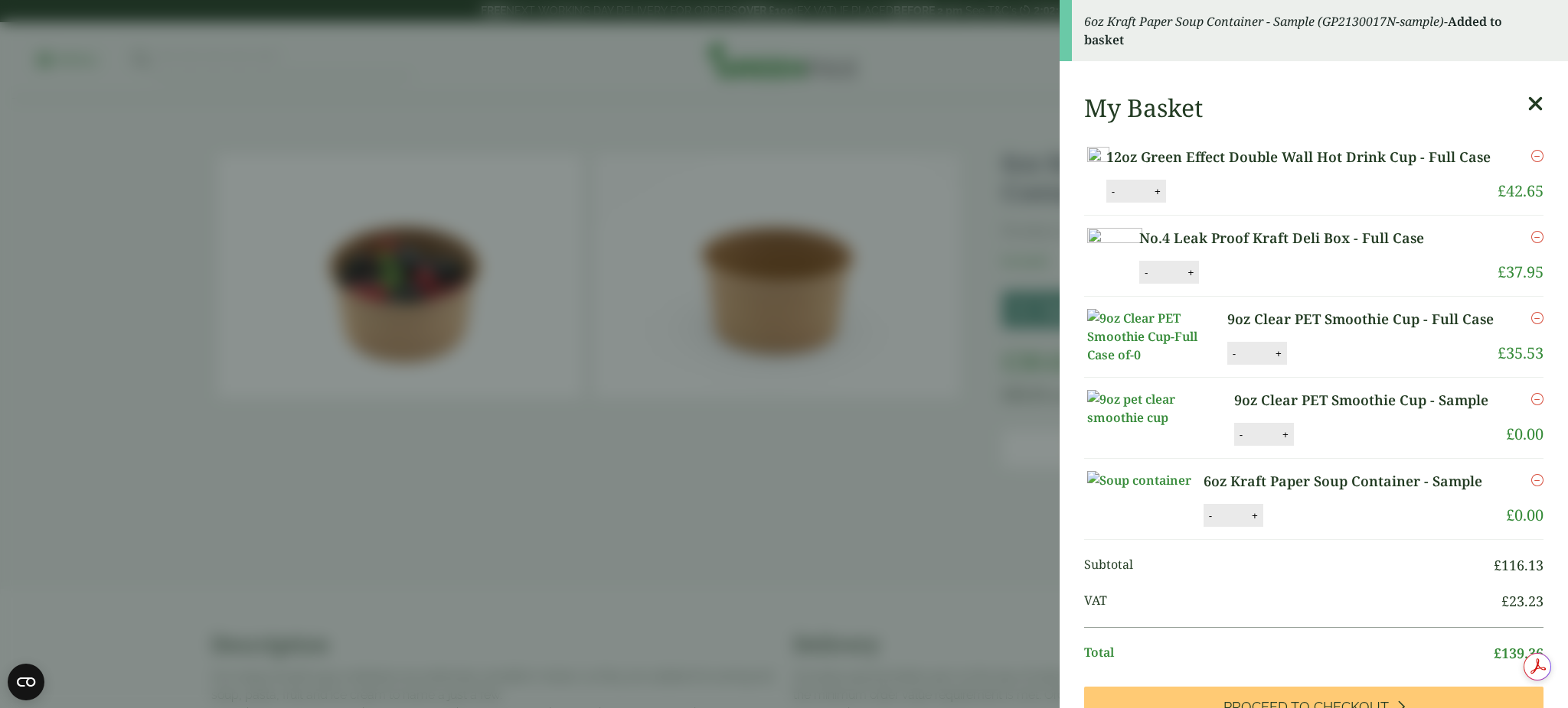
click at [1531, 324] on icon "Remove this item" at bounding box center [1537, 317] width 12 height 12
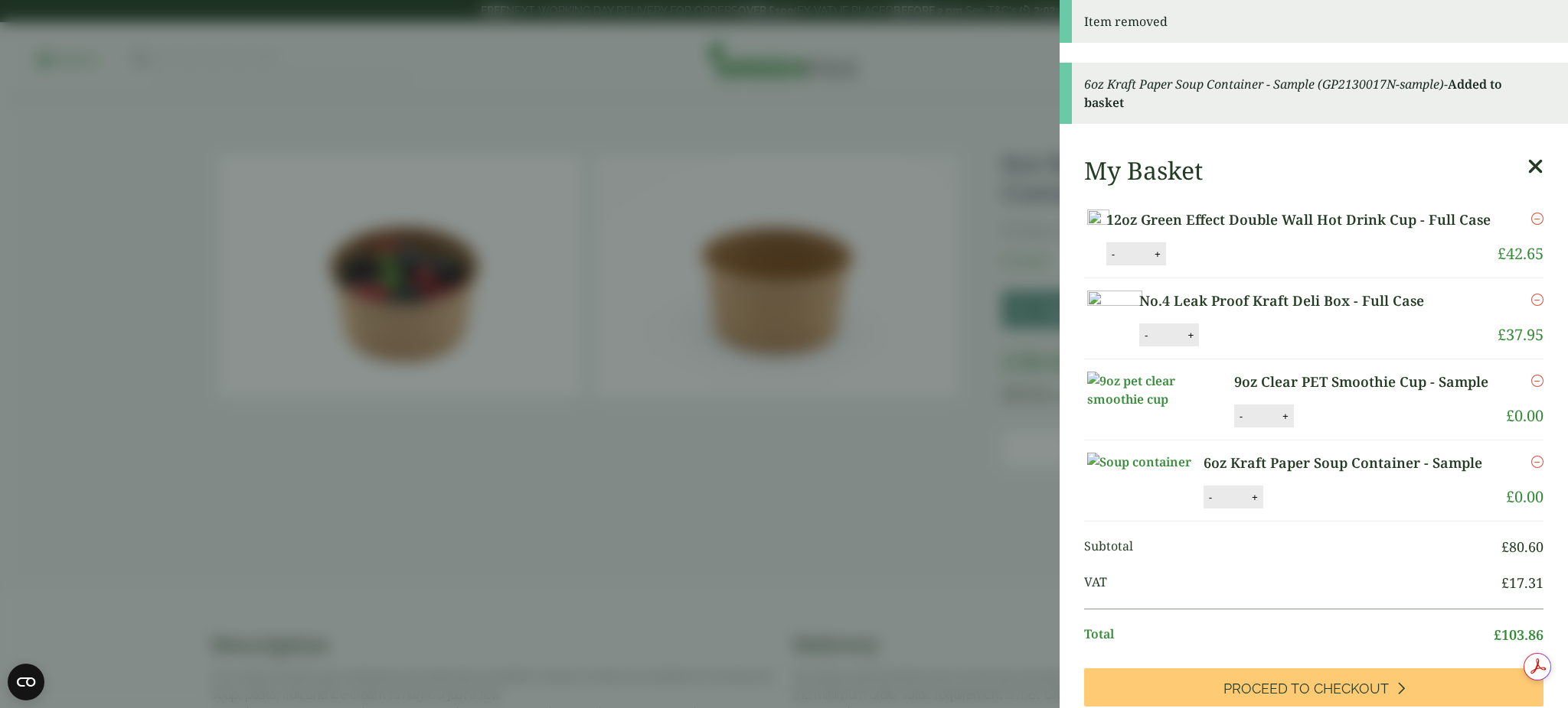
click at [791, 302] on aside "Item removed 6oz Kraft Paper Soup Container - Sample (GP2130017N-sample) - Adde…" at bounding box center [784, 354] width 1568 height 708
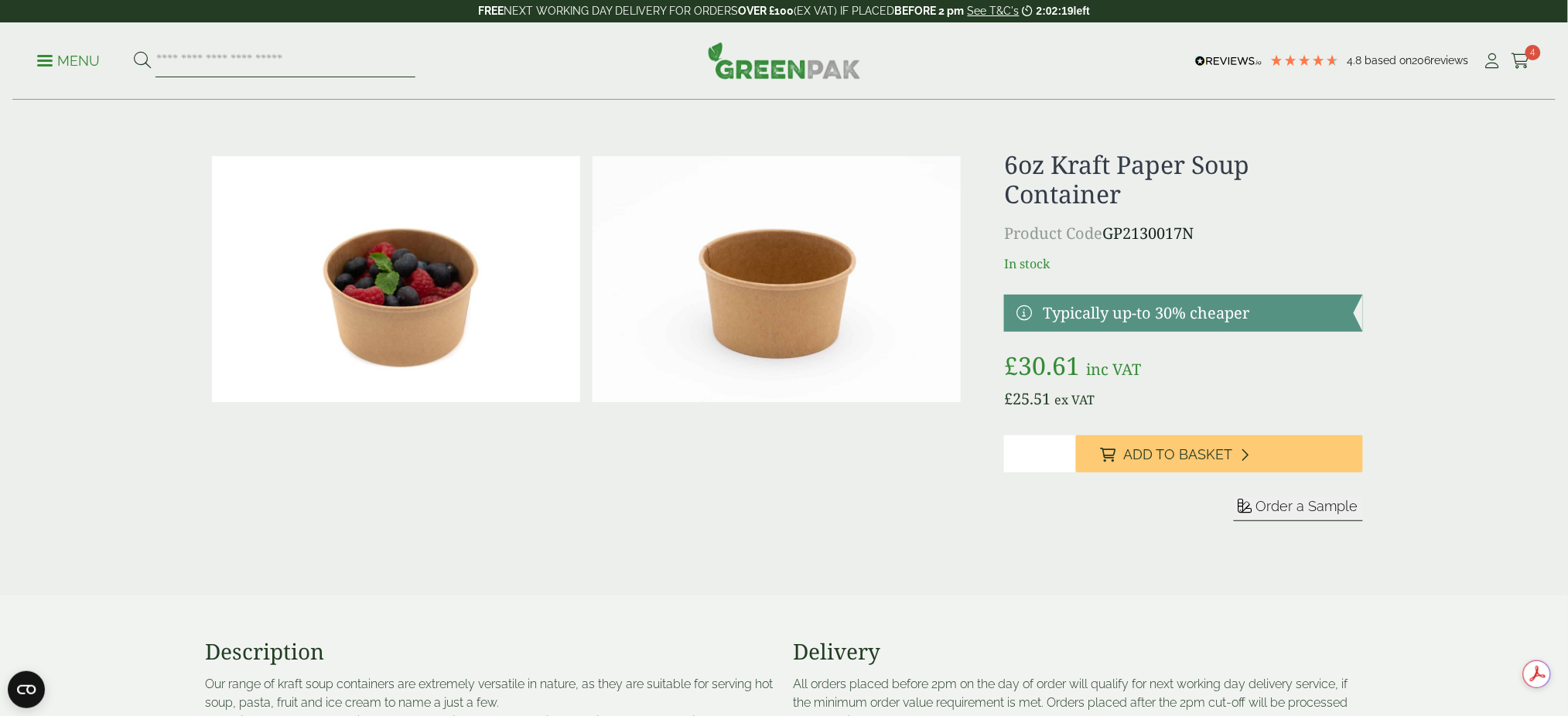
click at [301, 55] on input "search" at bounding box center [285, 62] width 259 height 33
type input "**********"
click at [134, 51] on button at bounding box center [142, 61] width 17 height 20
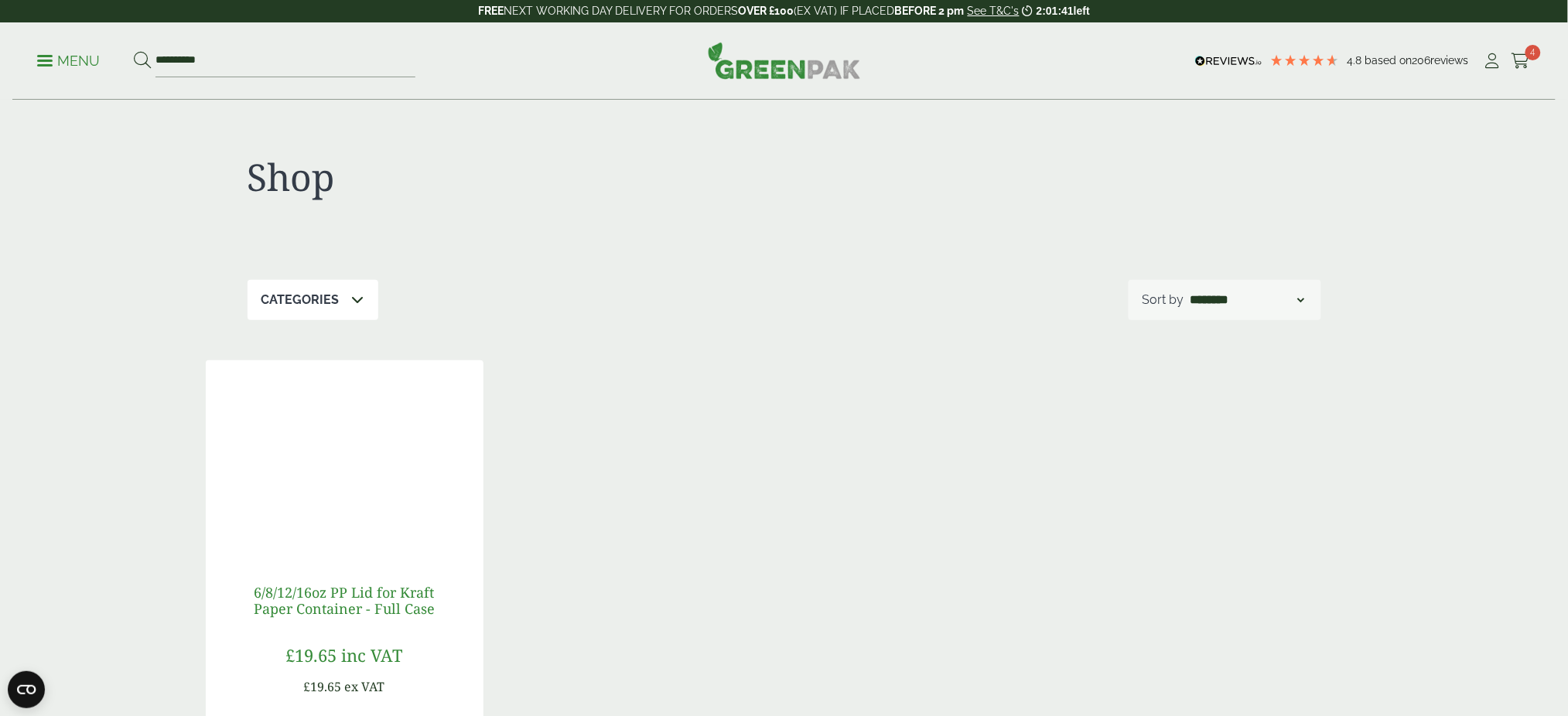
click at [305, 589] on link "6/8/12/16oz PP Lid for Kraft Paper Container - Full Case" at bounding box center [344, 601] width 181 height 36
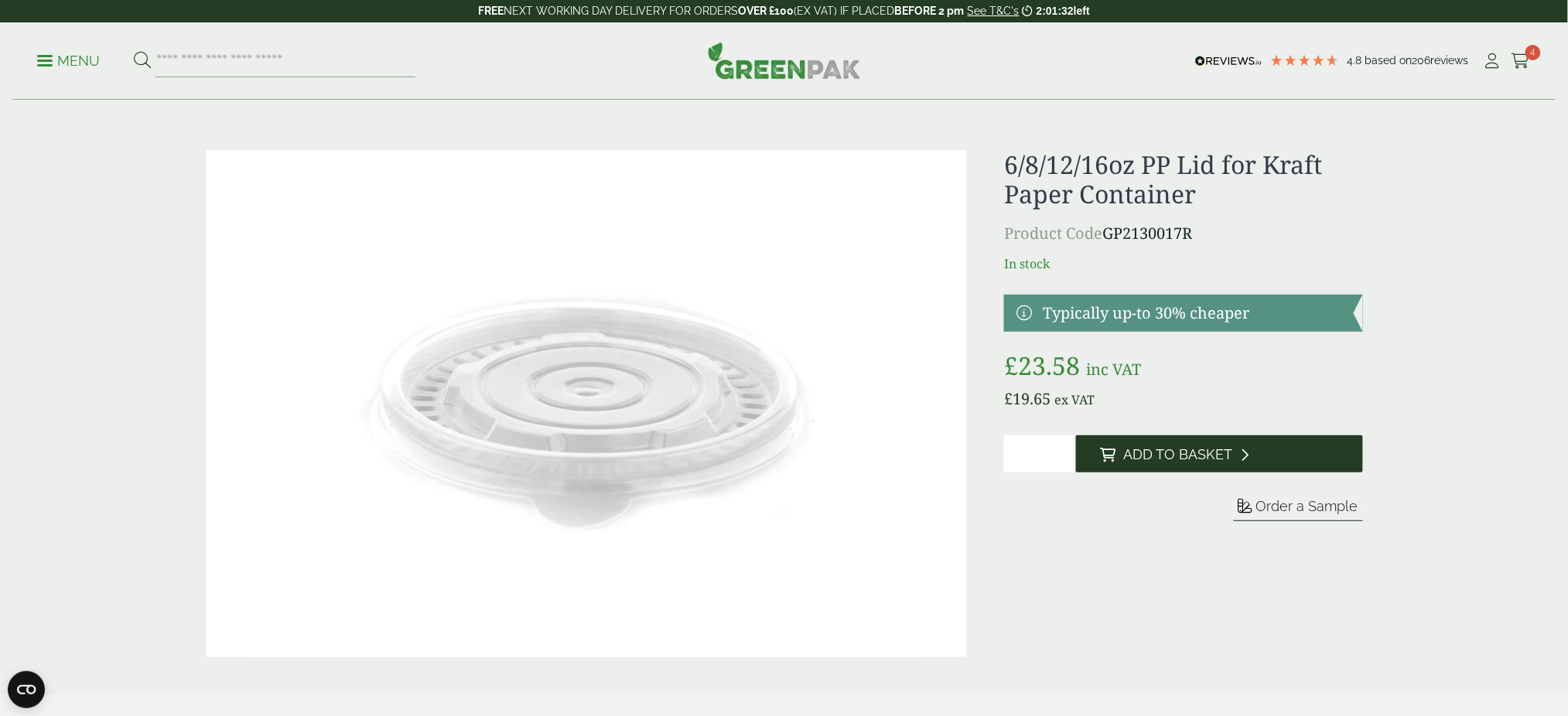
click at [1187, 462] on span "Add to Basket" at bounding box center [1179, 455] width 110 height 17
